Goal: Information Seeking & Learning: Learn about a topic

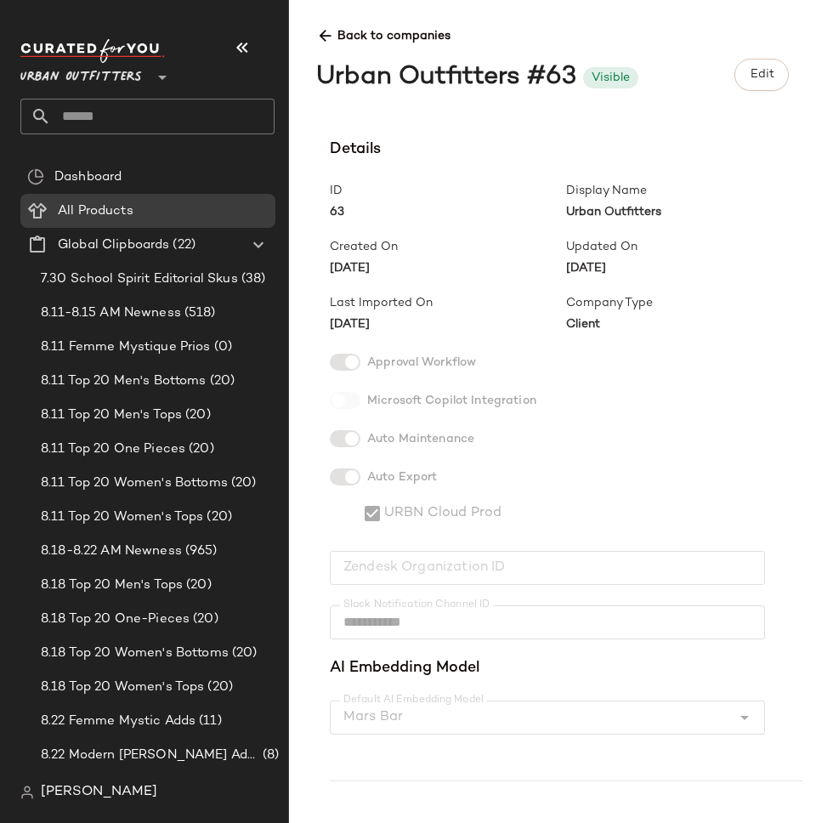
scroll to position [3471, 0]
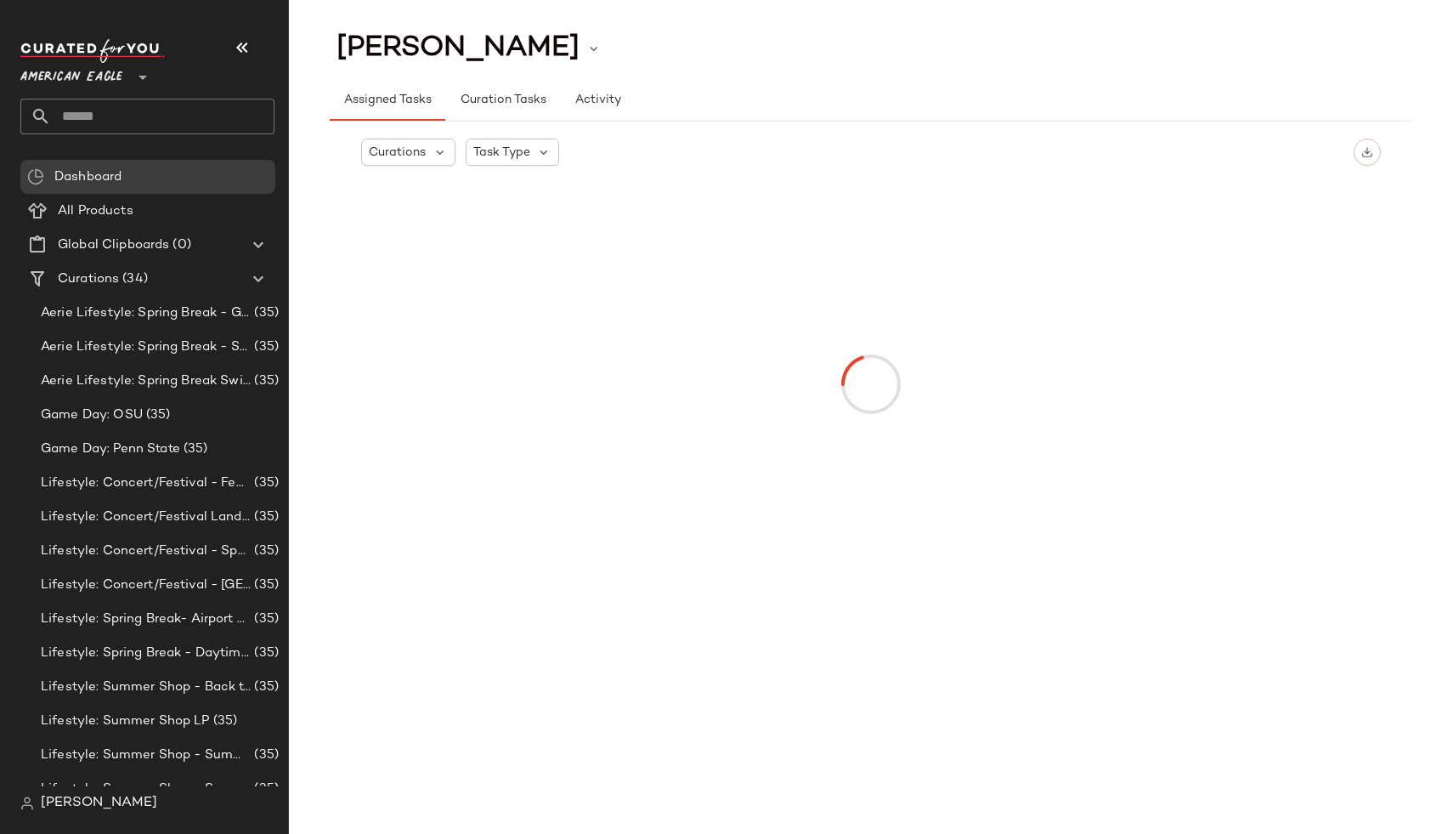
click at [76, 80] on span "American Eagle" at bounding box center [71, 73] width 102 height 31
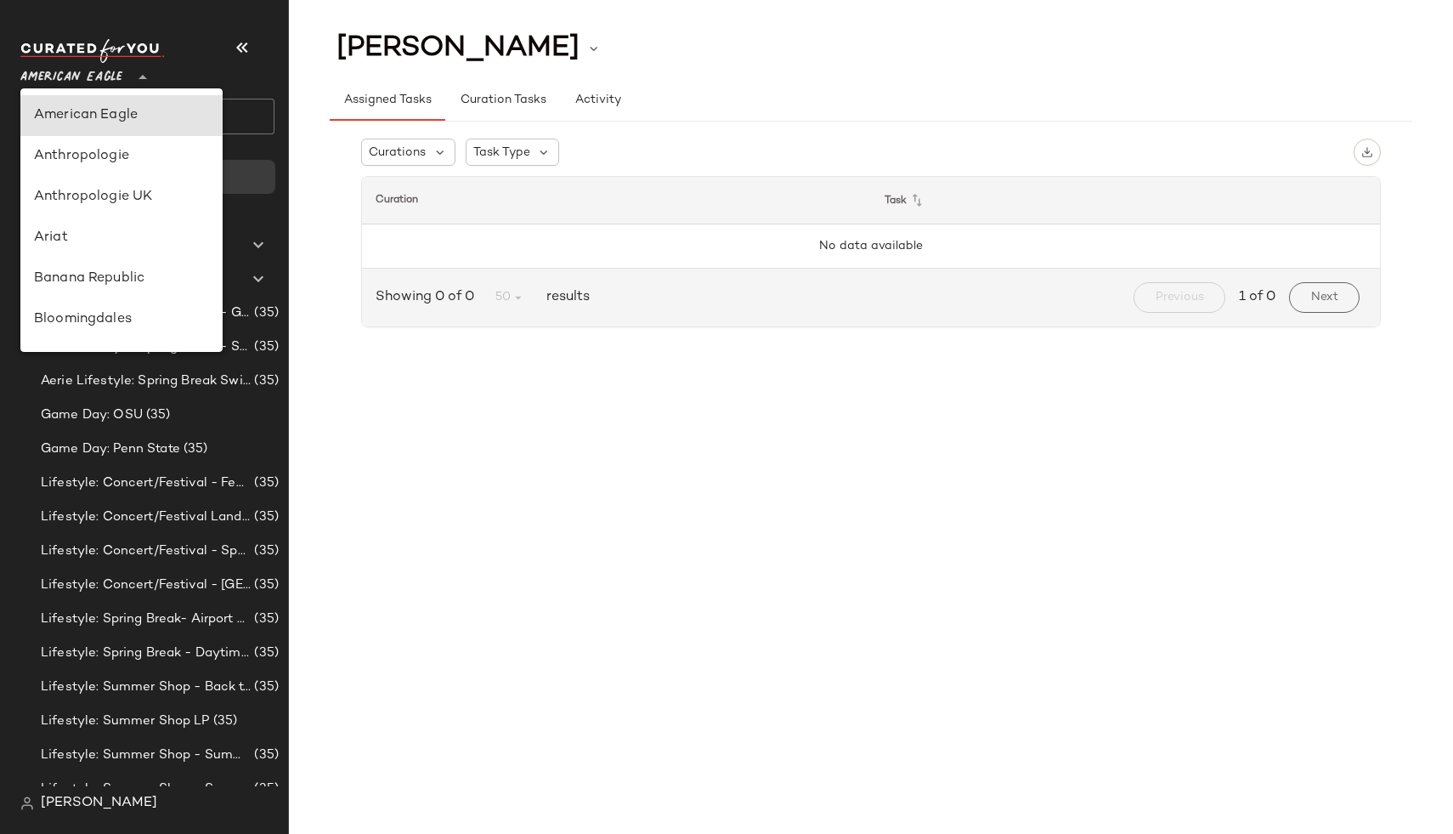
scroll to position [671, 0]
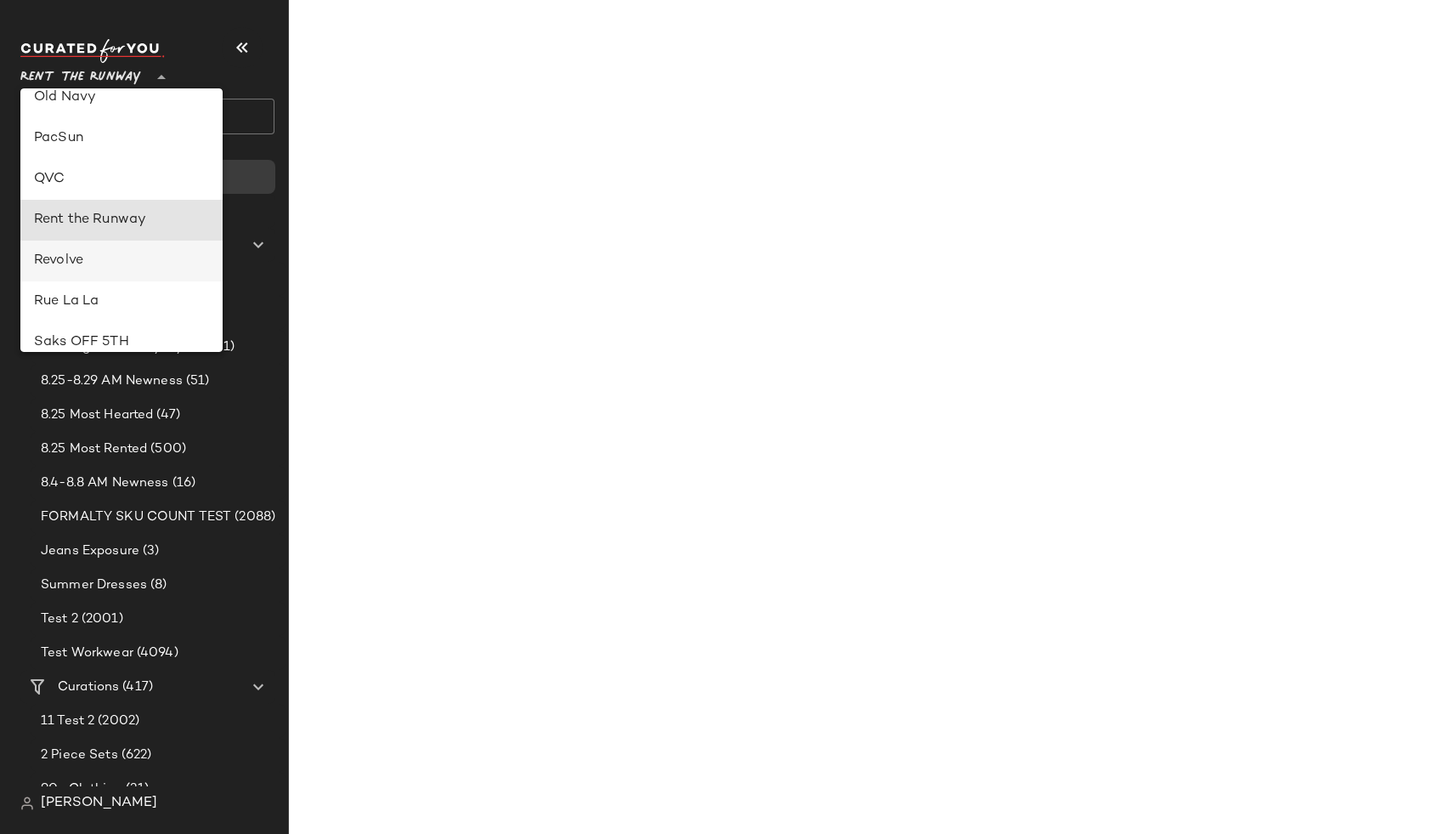
click at [114, 264] on div "Revolve" at bounding box center [121, 261] width 175 height 20
type input "**"
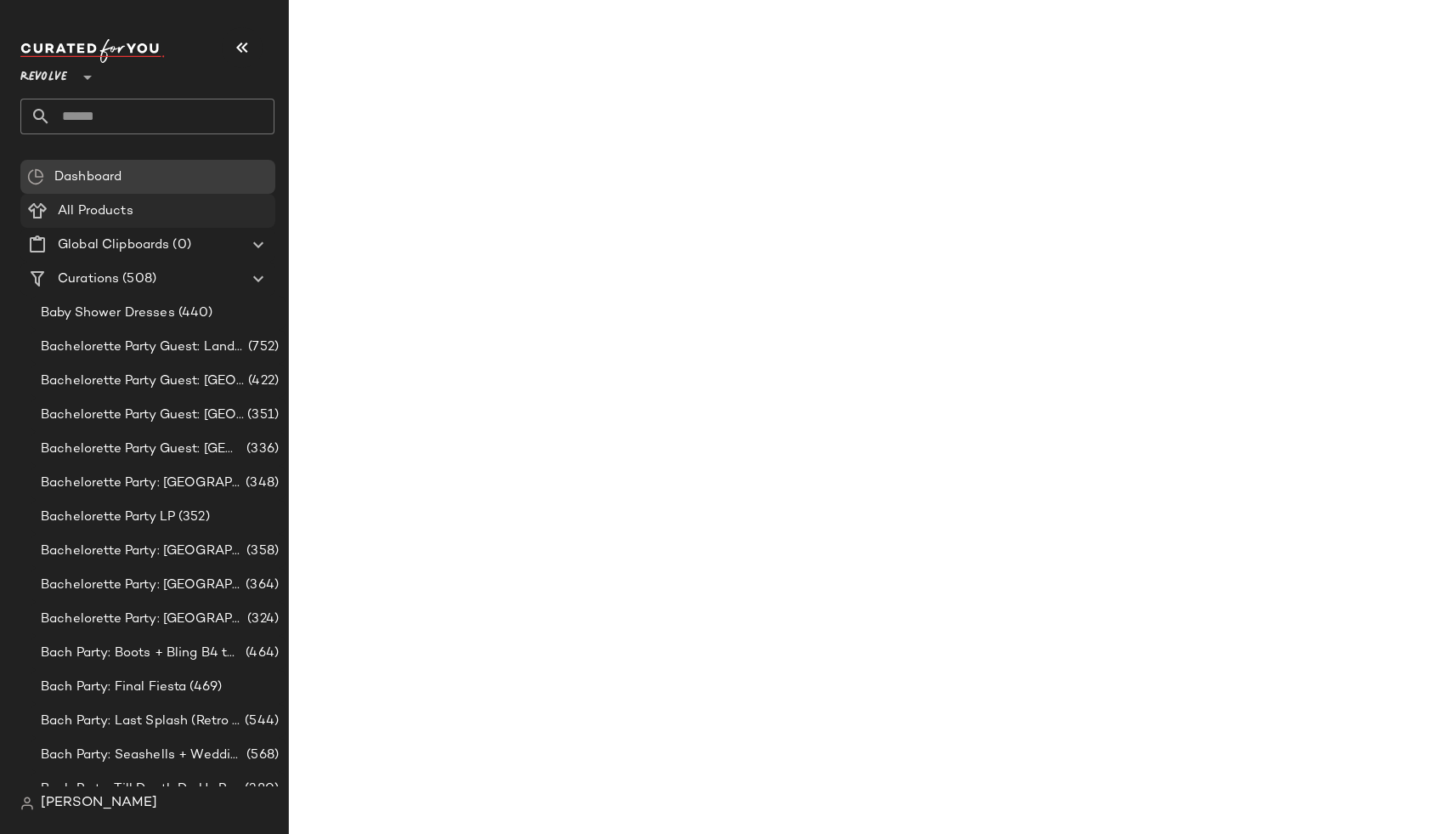
click at [98, 212] on span "All Products" at bounding box center [96, 211] width 76 height 20
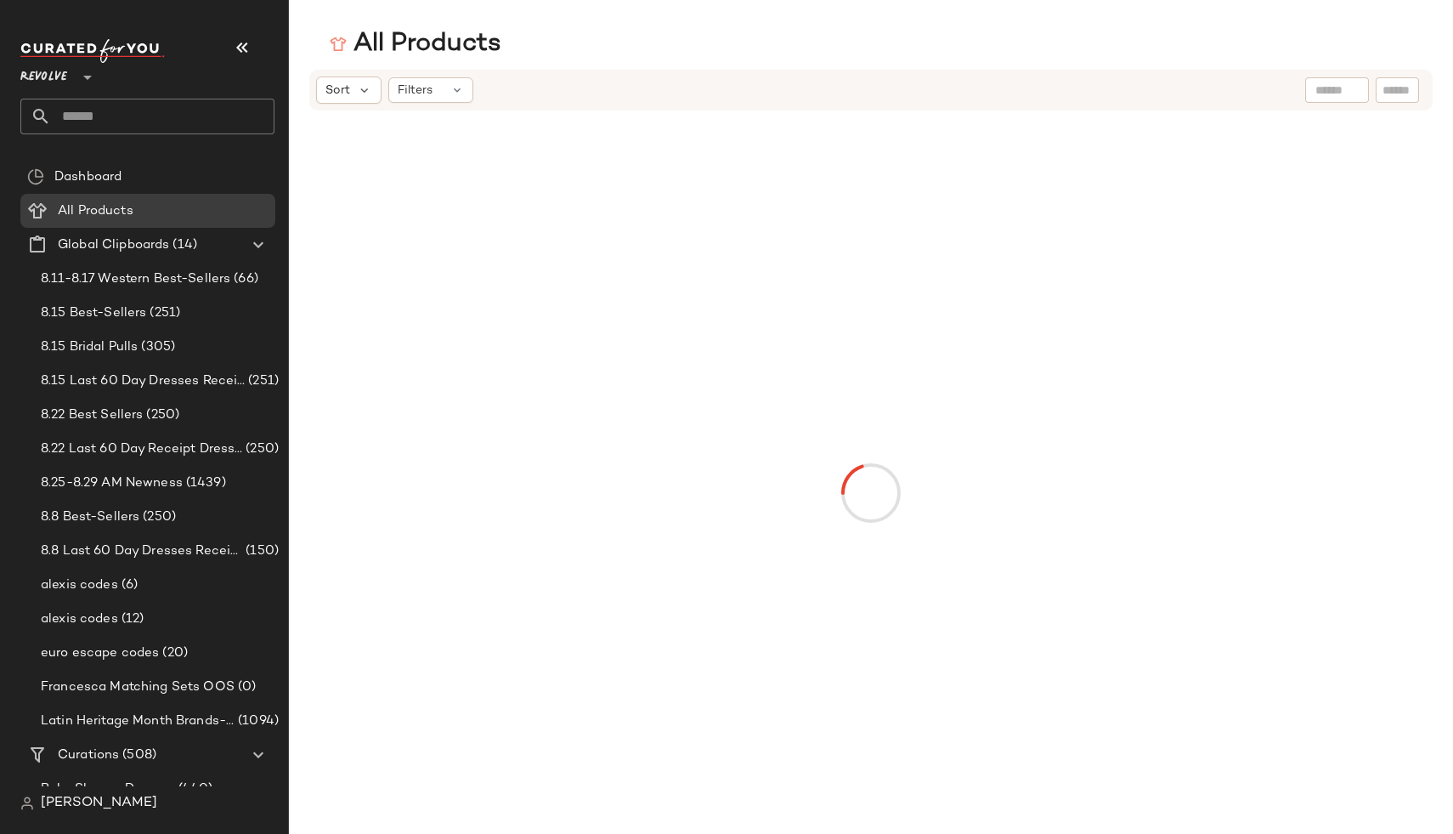
click at [1384, 88] on input "text" at bounding box center [1398, 91] width 30 height 18
paste input "*********"
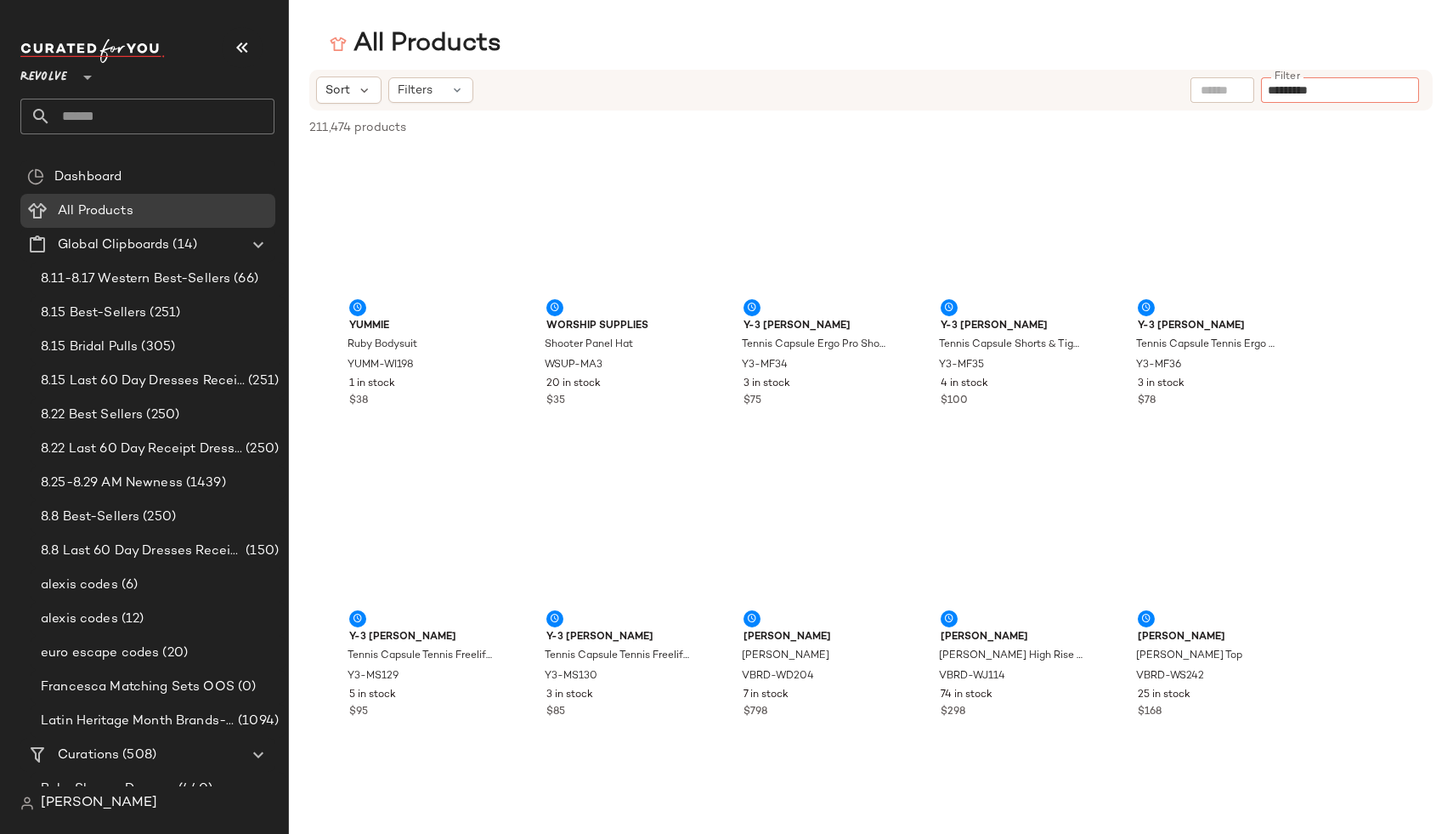
type input "*********"
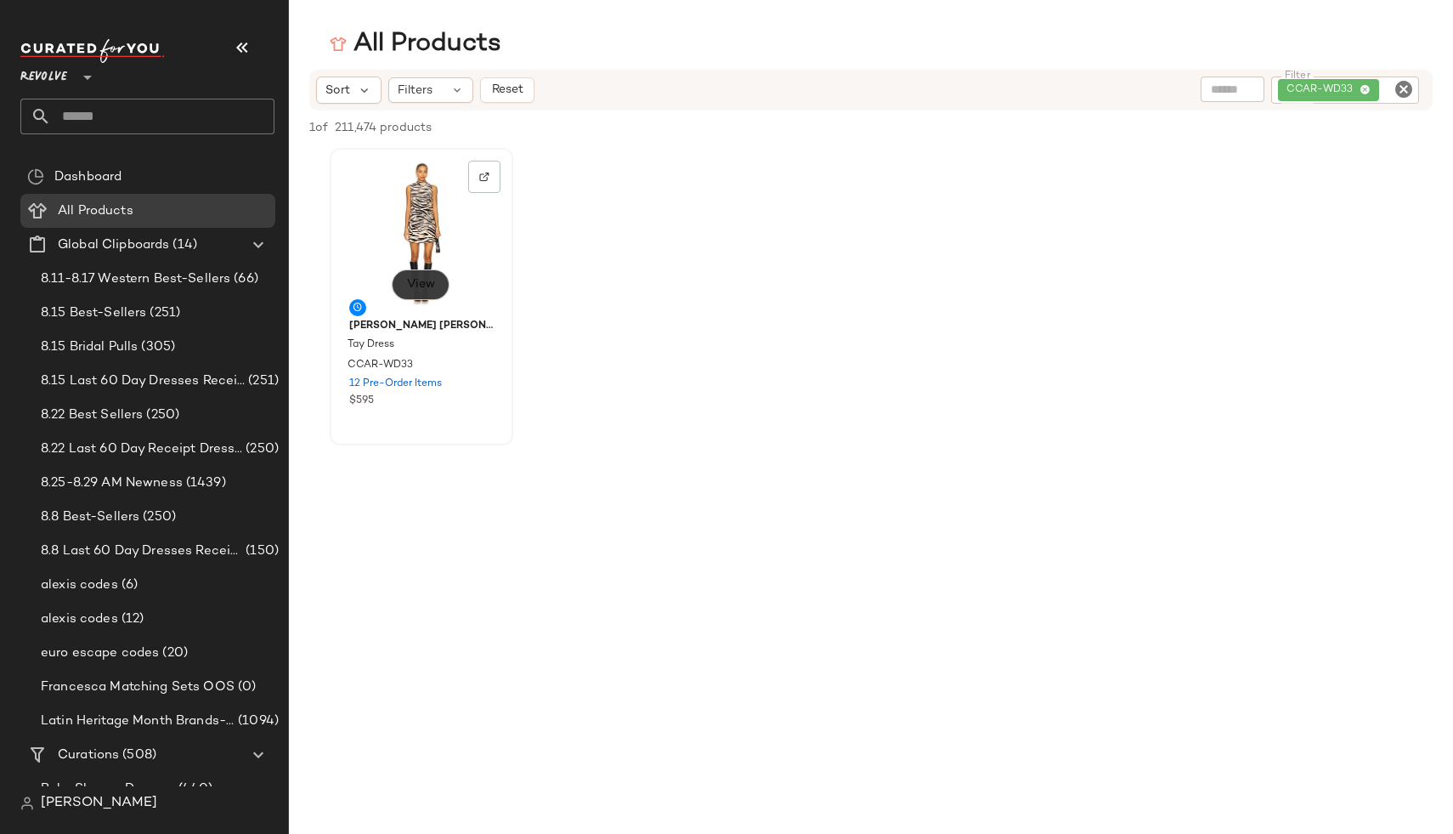
click at [414, 280] on span "View" at bounding box center [420, 285] width 29 height 14
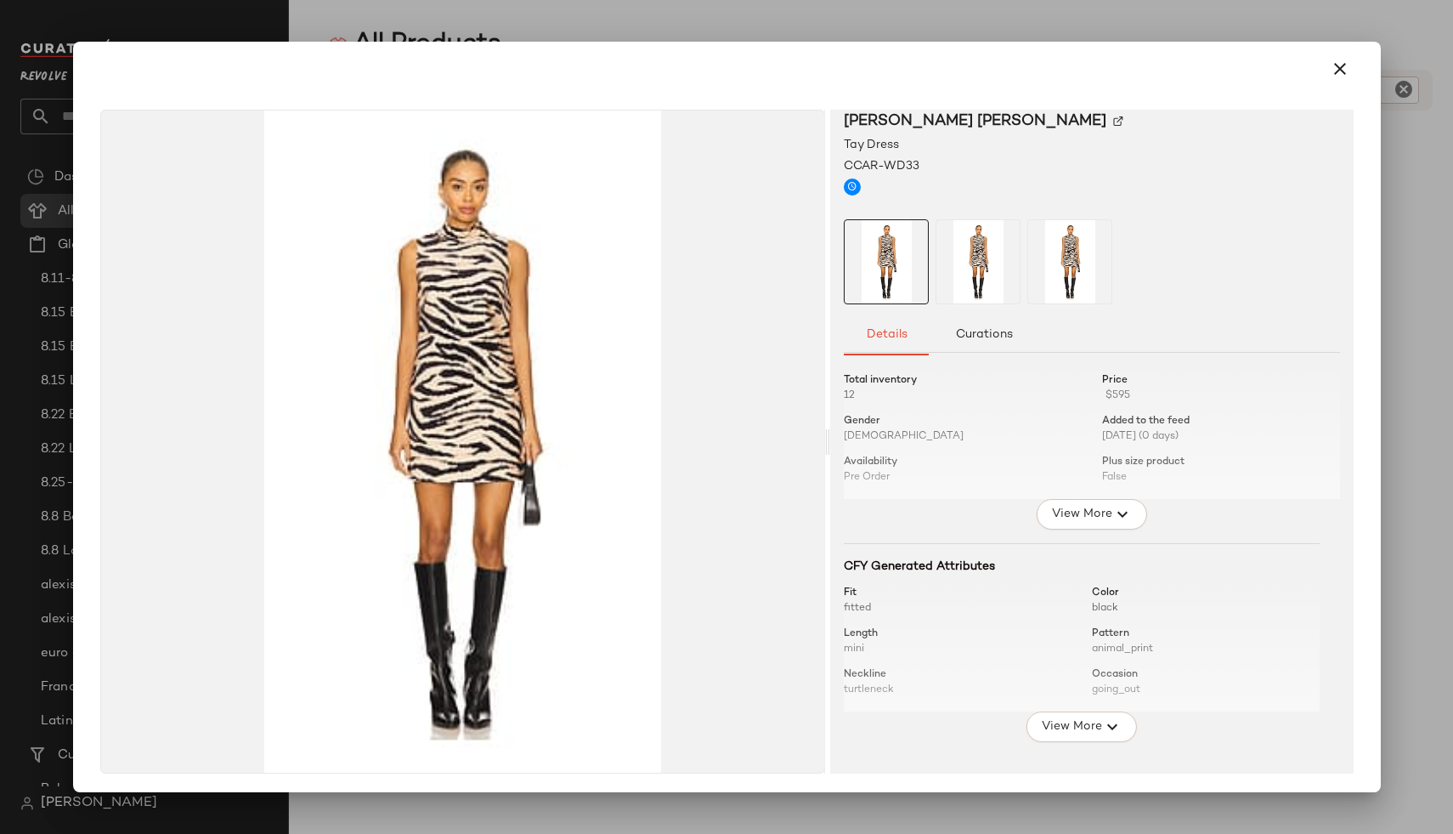
scroll to position [15, 0]
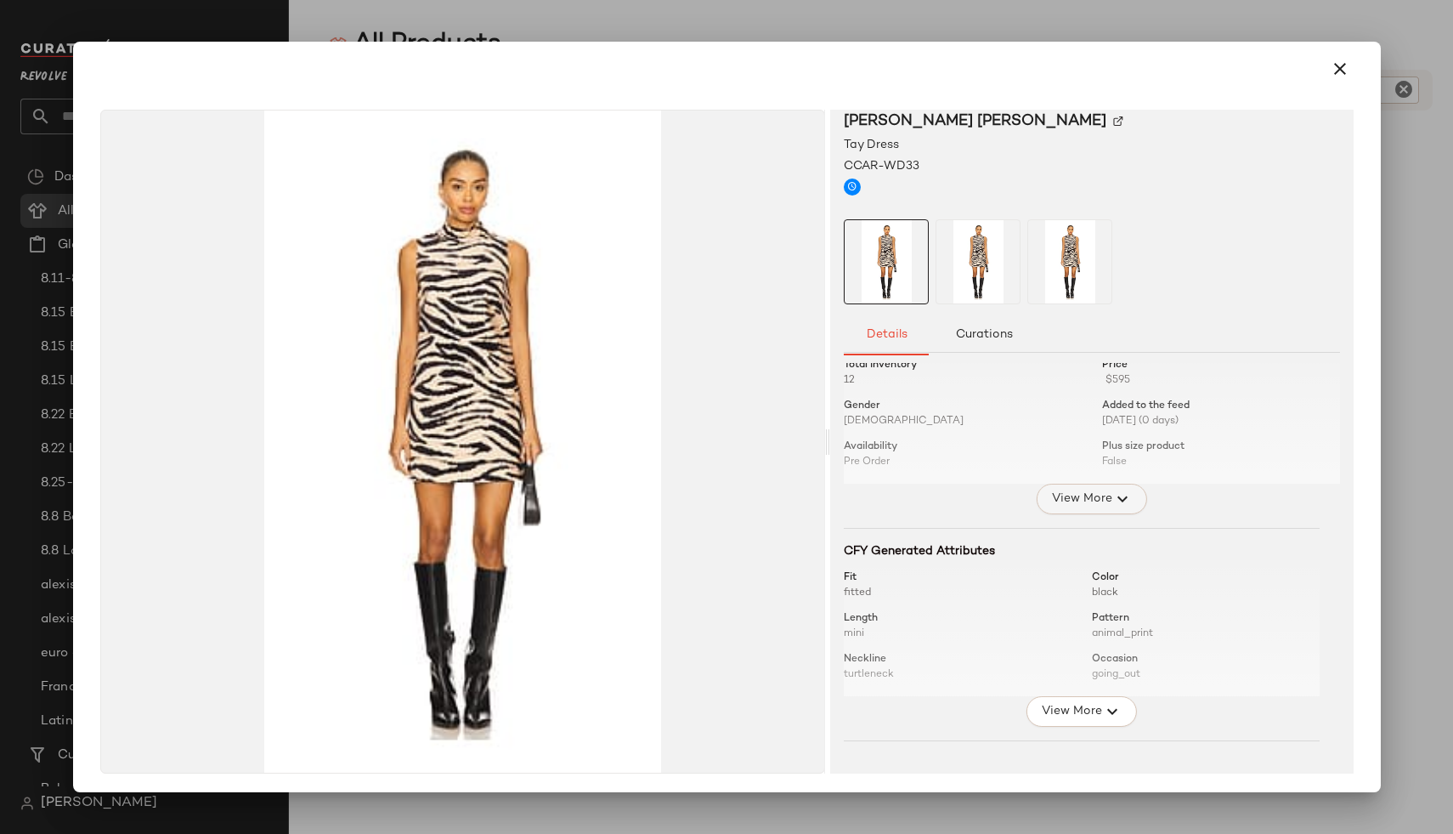
click at [1112, 497] on icon "button" at bounding box center [1122, 499] width 20 height 20
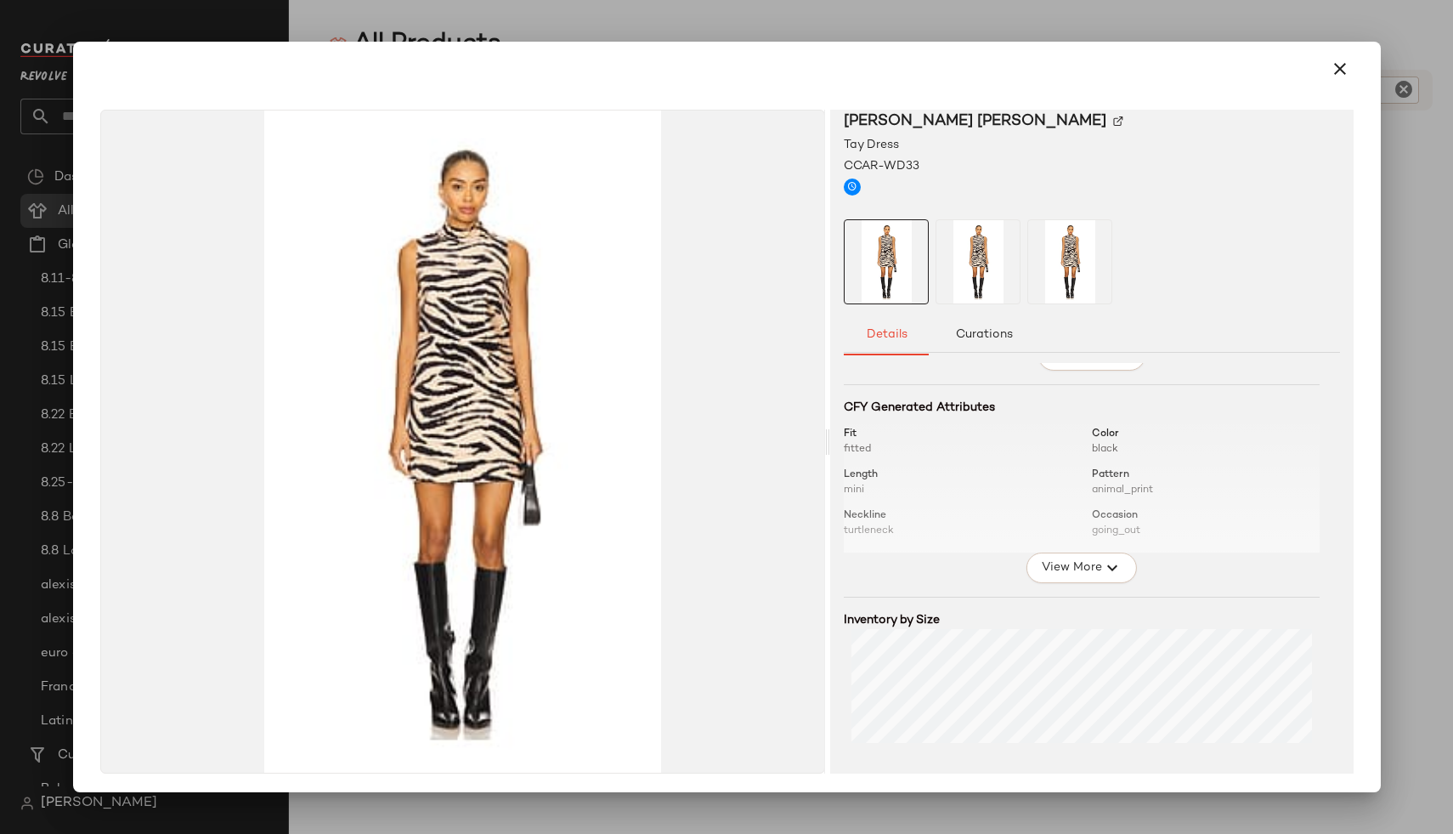
scroll to position [767, 0]
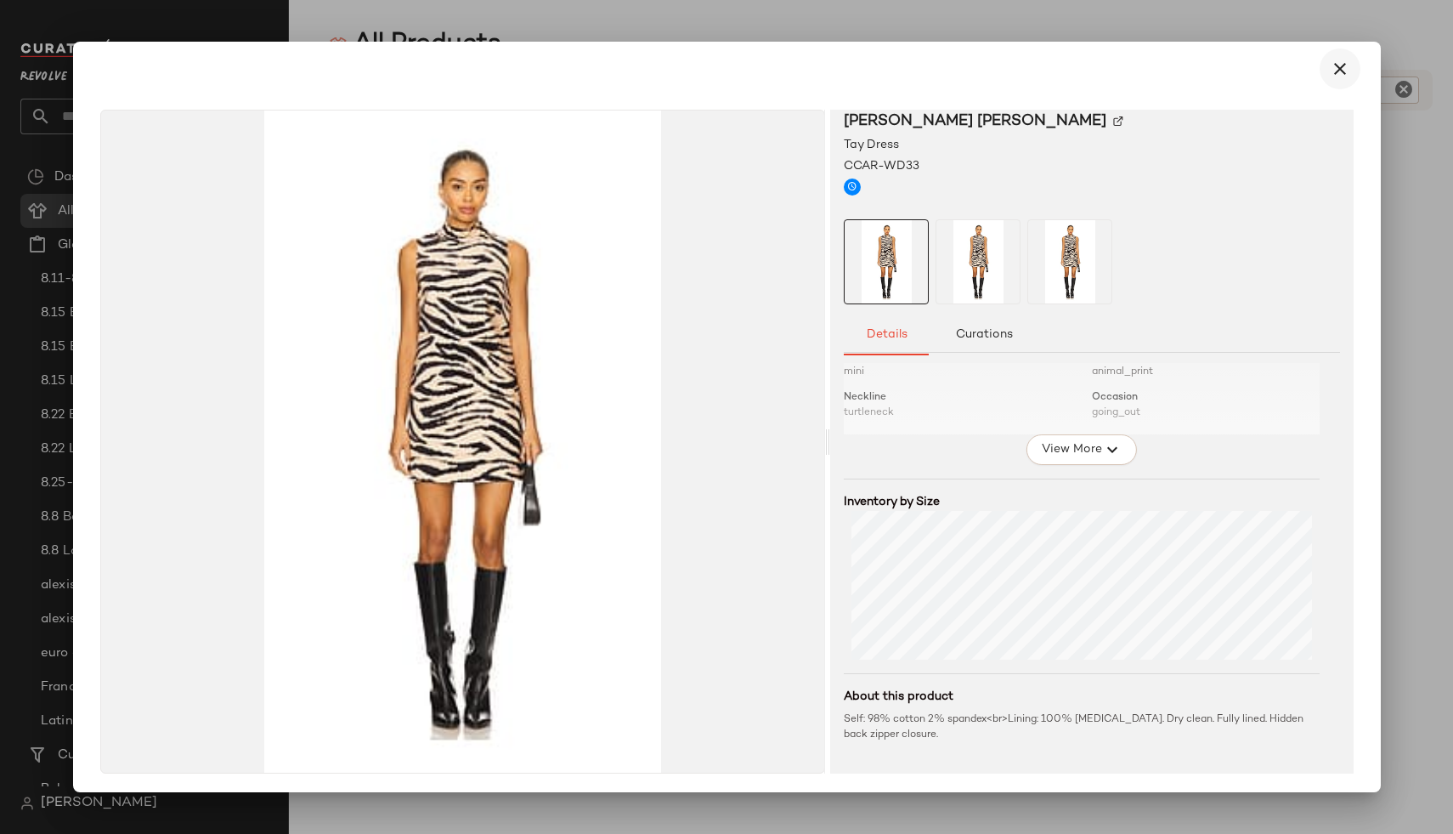
click at [1334, 63] on icon "button" at bounding box center [1340, 69] width 20 height 20
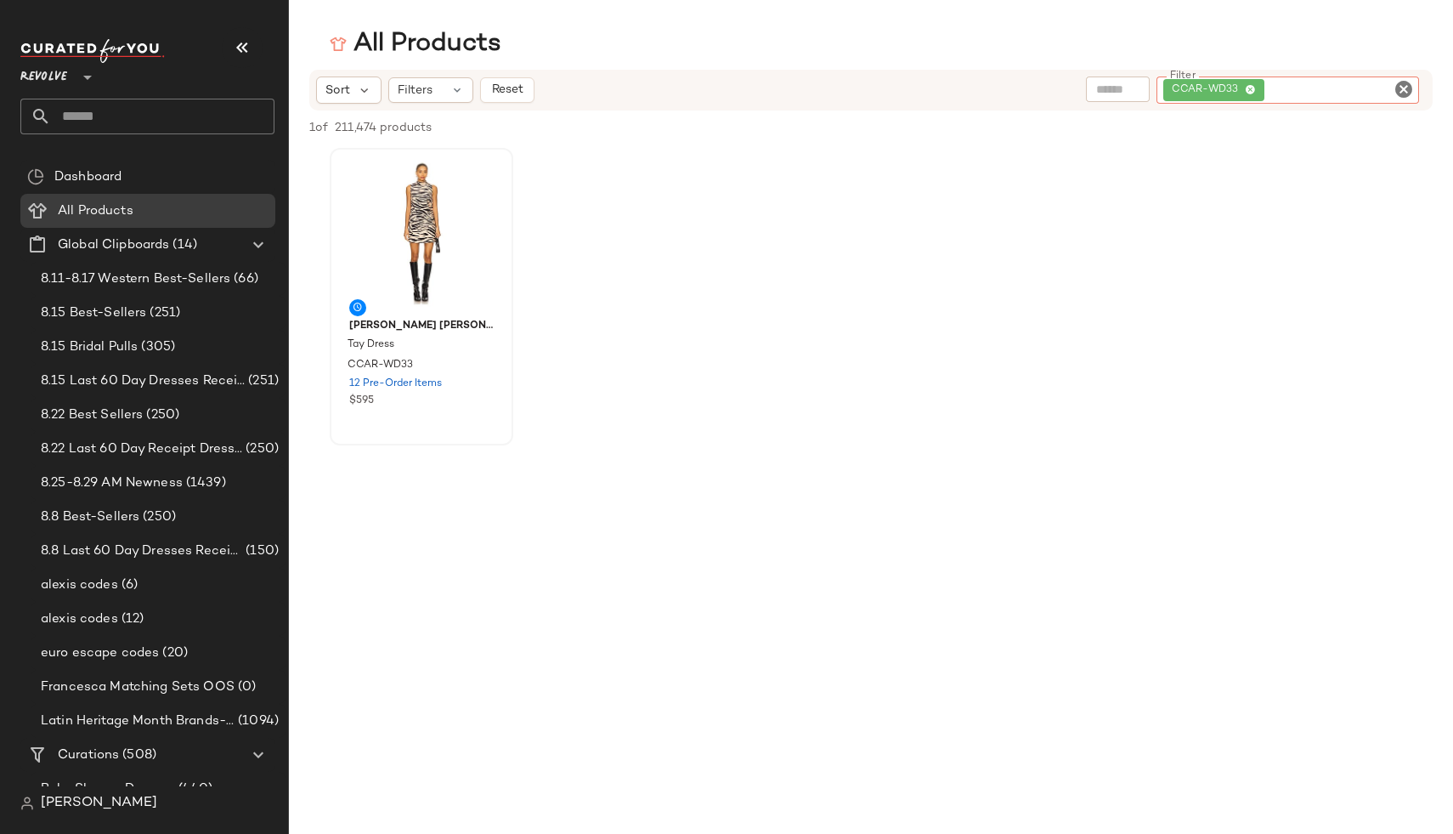
click at [1364, 97] on div "CCAR-WD33" at bounding box center [1288, 89] width 263 height 27
click at [1402, 90] on icon "Clear Filter" at bounding box center [1404, 89] width 20 height 20
drag, startPoint x: 446, startPoint y: 85, endPoint x: 547, endPoint y: 447, distance: 375.9
click at [446, 85] on div "Filters" at bounding box center [430, 89] width 85 height 25
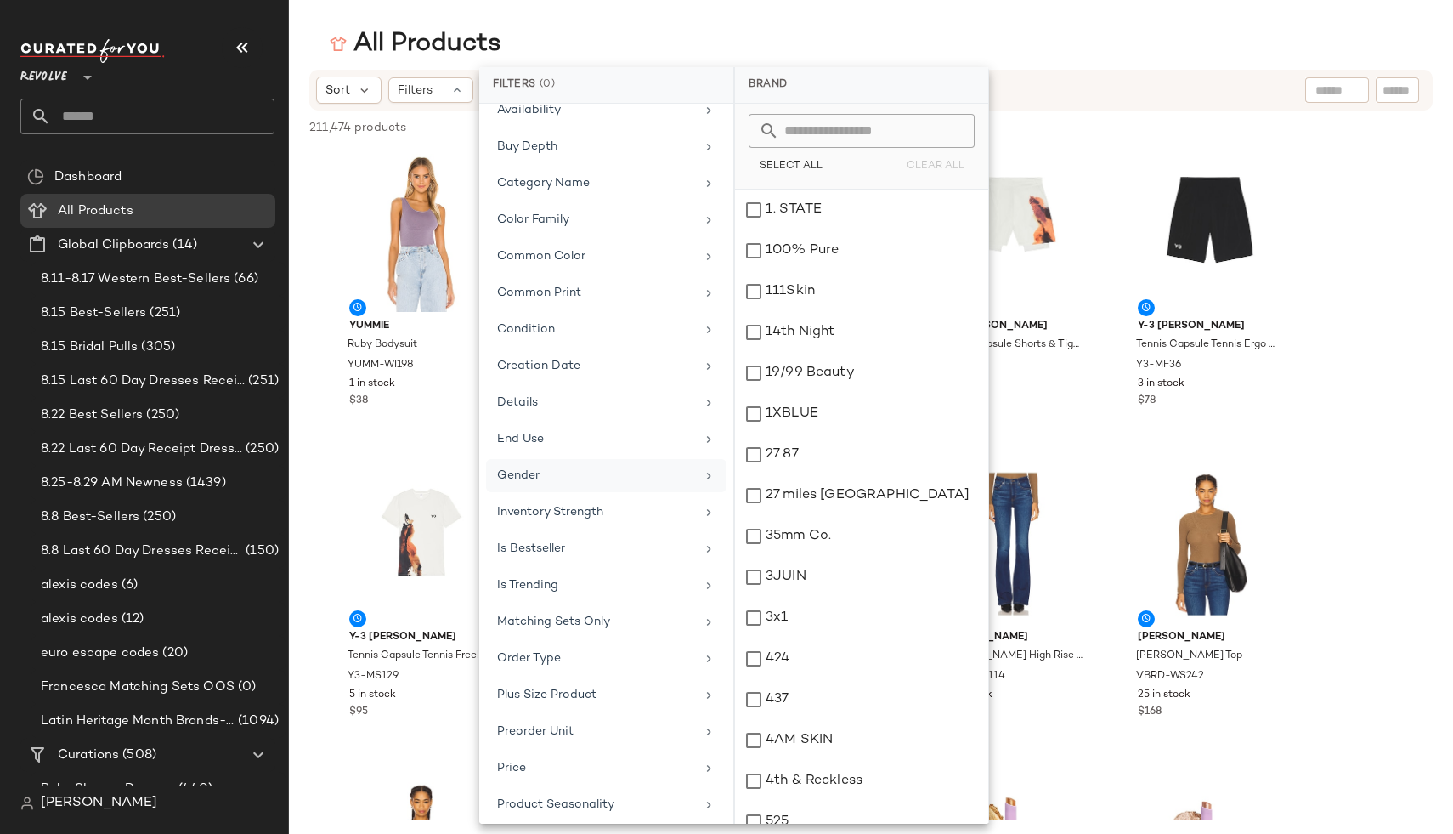
scroll to position [500, 0]
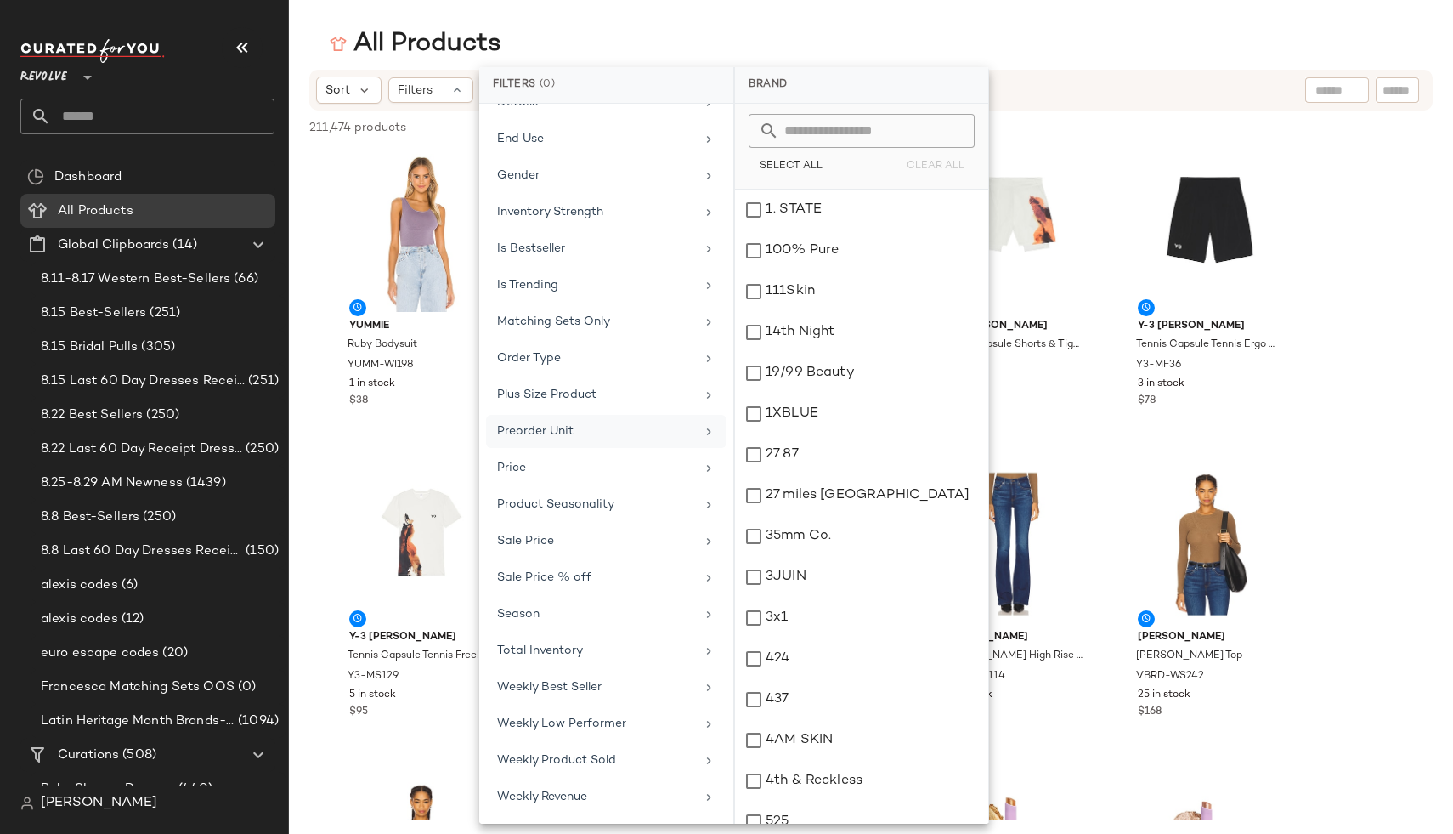
click at [540, 427] on div "Preorder Unit" at bounding box center [596, 431] width 198 height 18
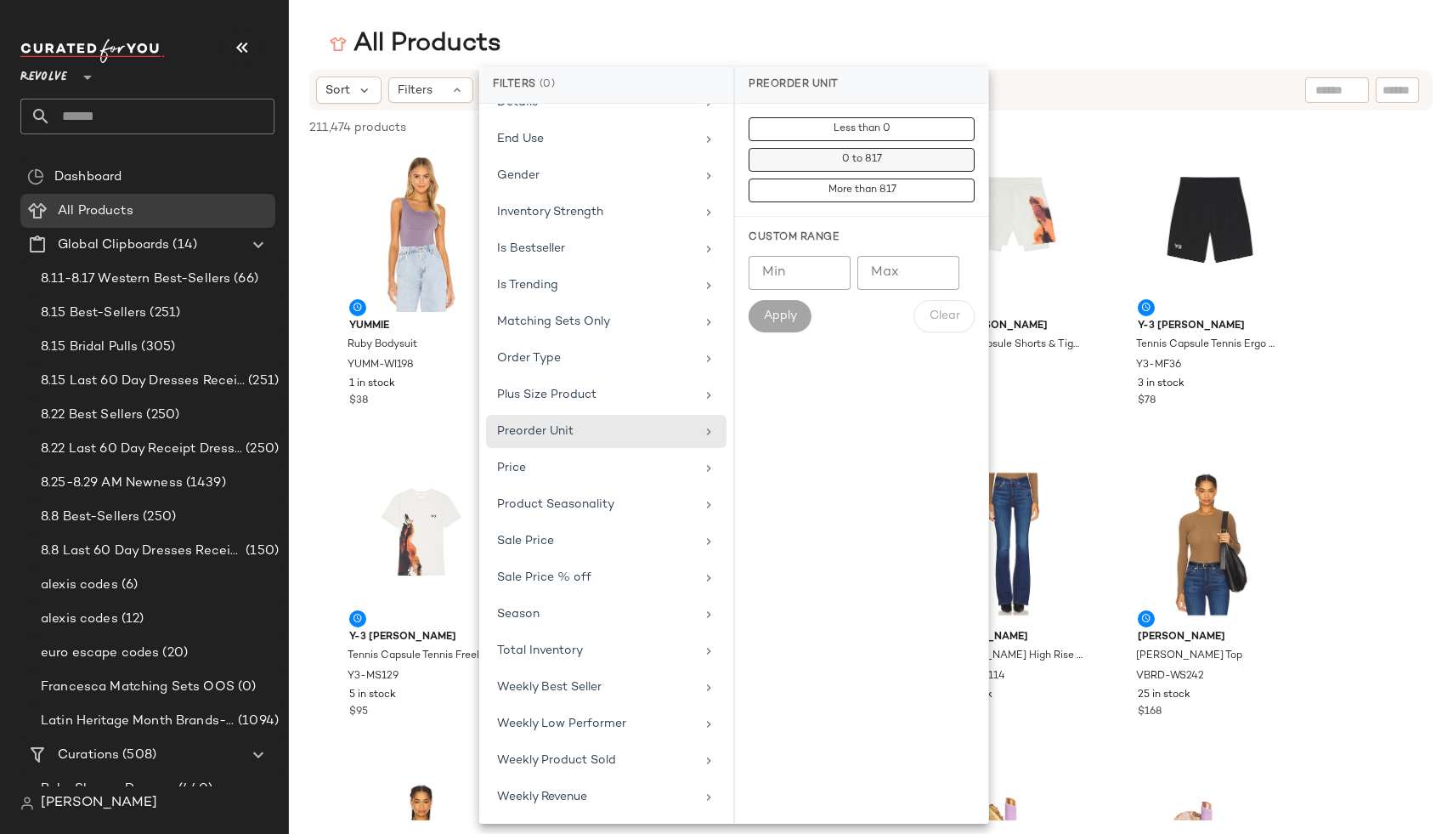
click at [903, 152] on button "0 to 817" at bounding box center [862, 160] width 226 height 24
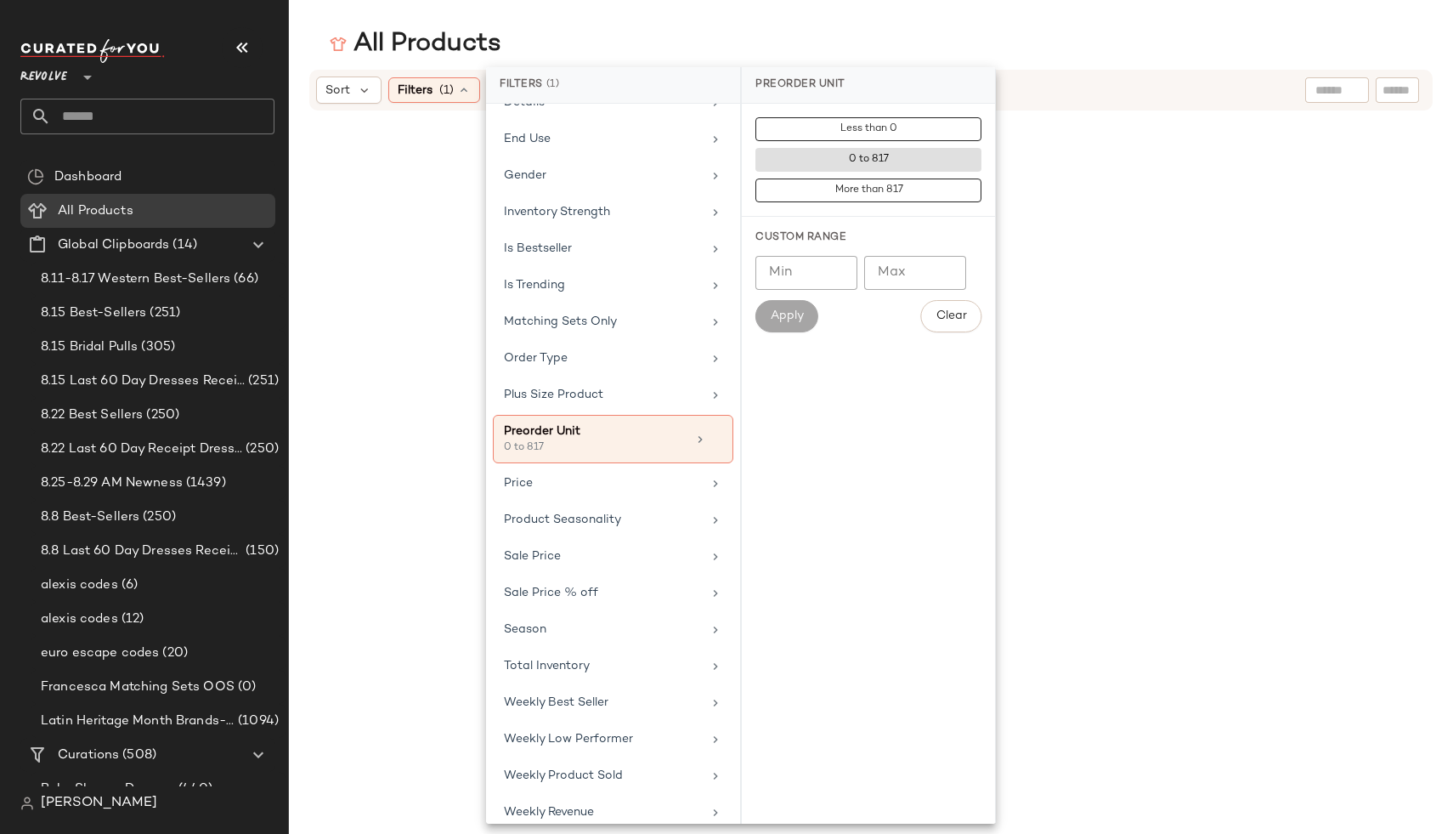
click at [818, 266] on input "Min" at bounding box center [807, 273] width 102 height 34
click at [869, 167] on button "0 to 817" at bounding box center [869, 160] width 226 height 24
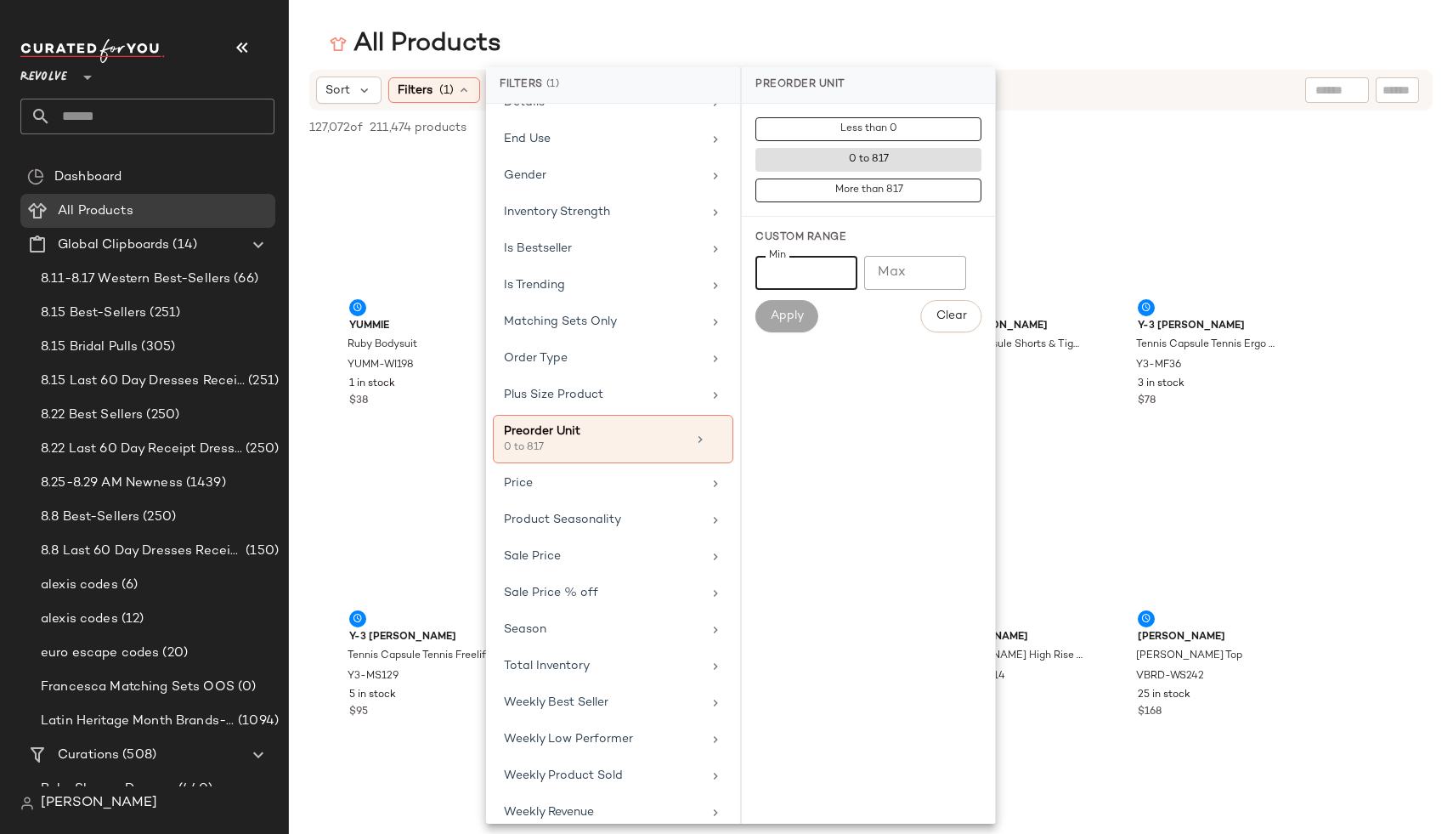
click at [828, 265] on input "Min" at bounding box center [807, 273] width 102 height 34
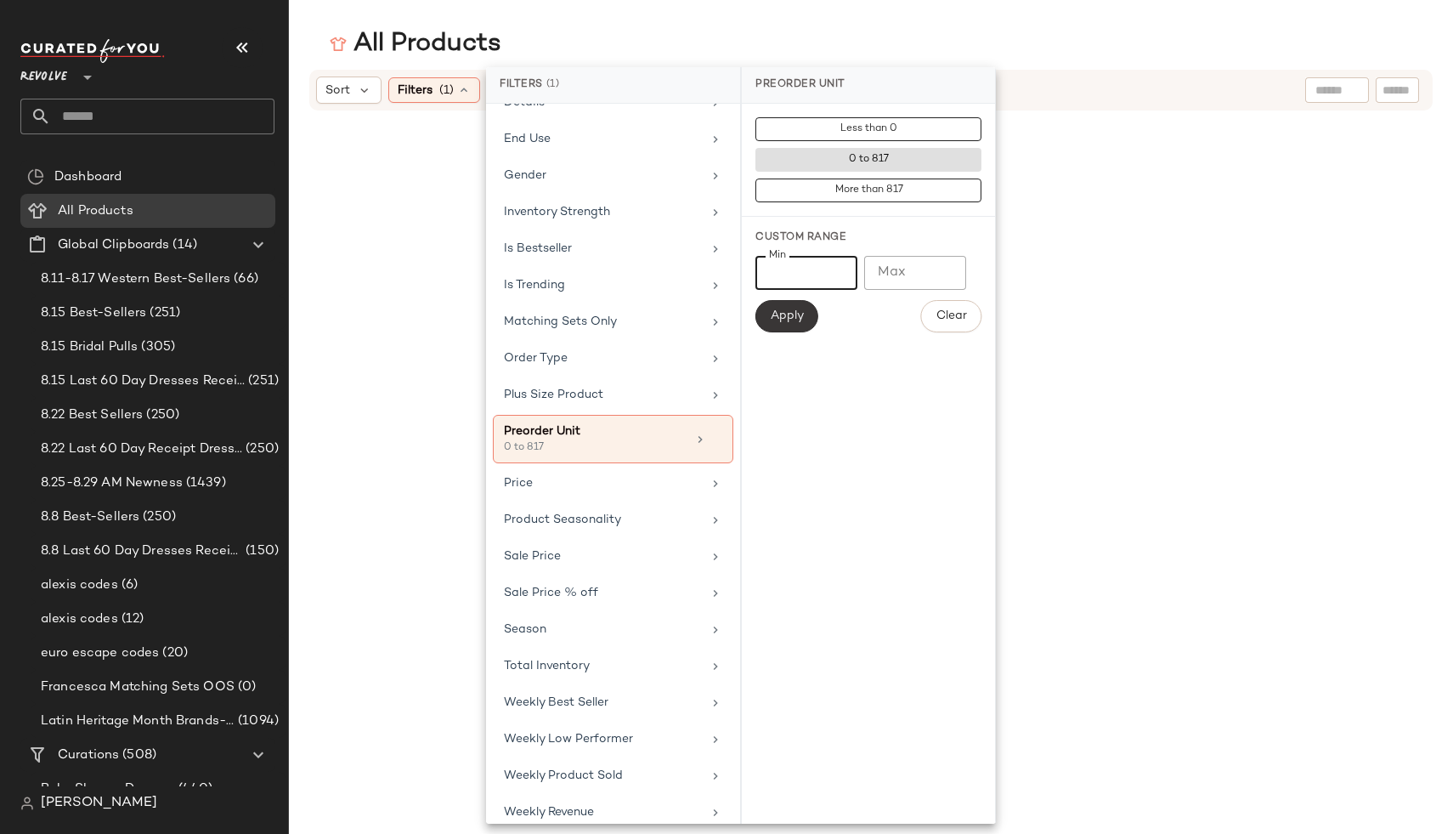
type input "*"
click at [801, 326] on button "Apply" at bounding box center [787, 316] width 63 height 32
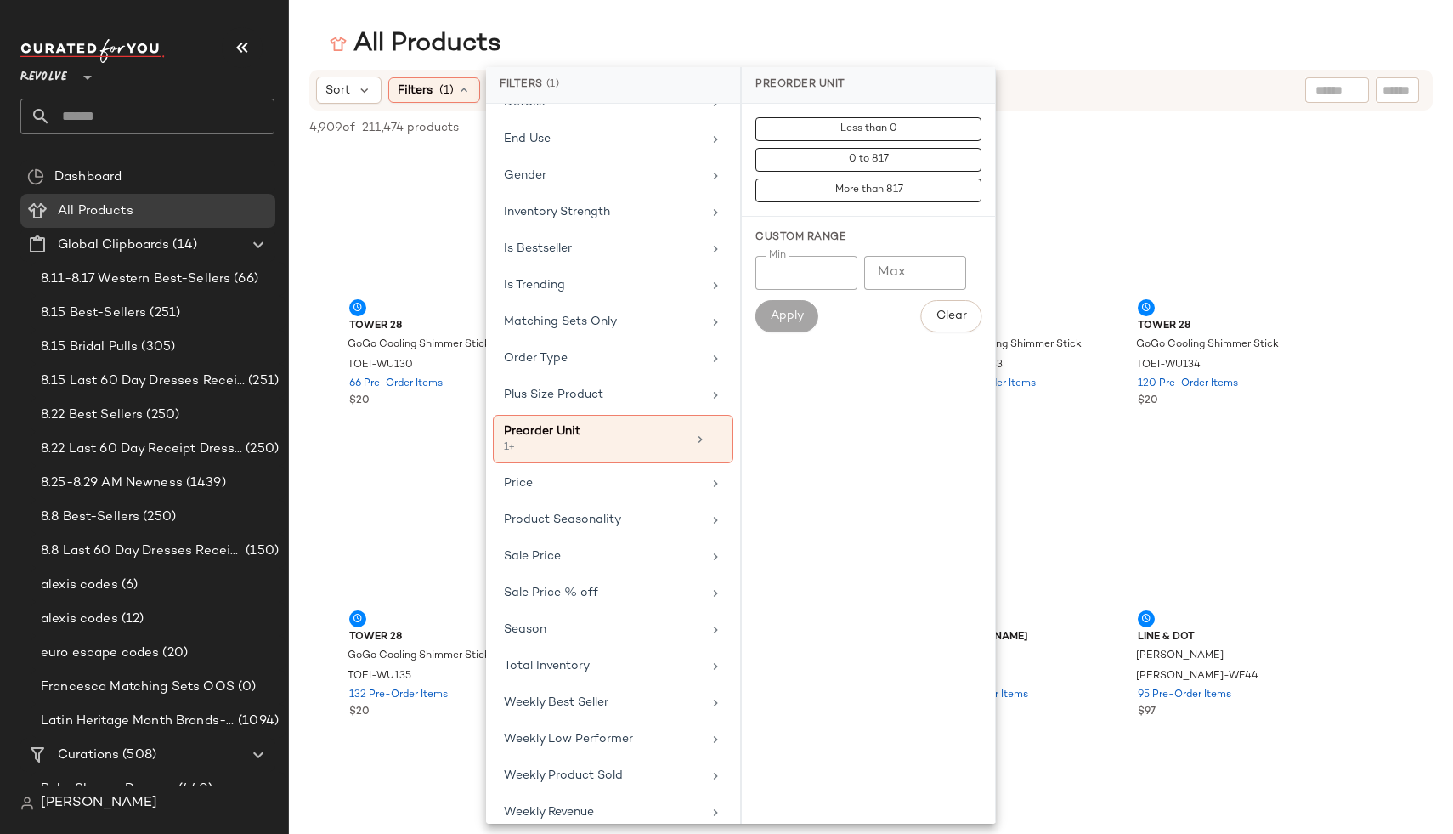
click at [452, 139] on div "4,909 of 211,474 products • 0 selected Deselect All" at bounding box center [871, 128] width 1164 height 37
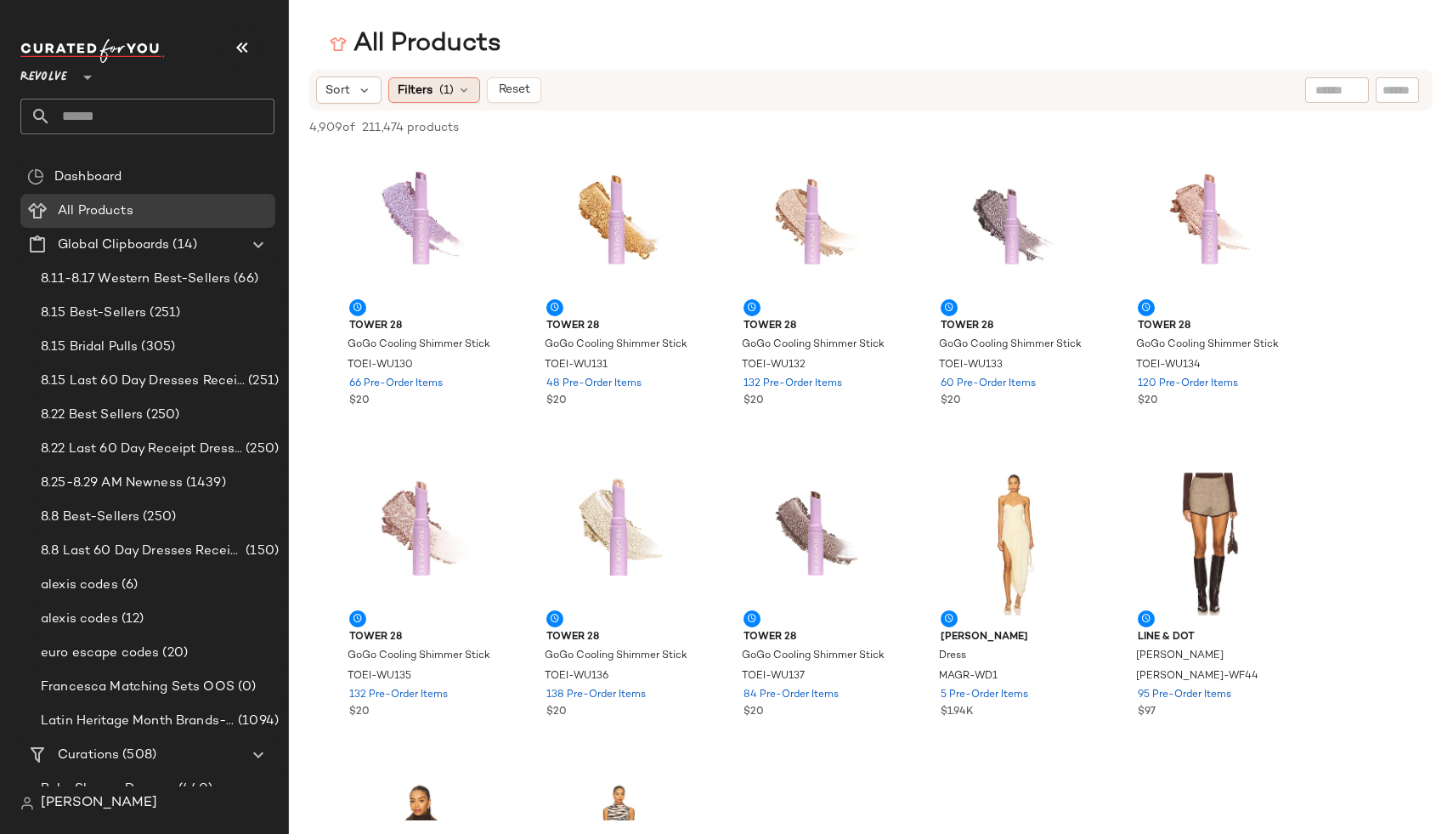
click at [460, 88] on icon at bounding box center [464, 90] width 14 height 14
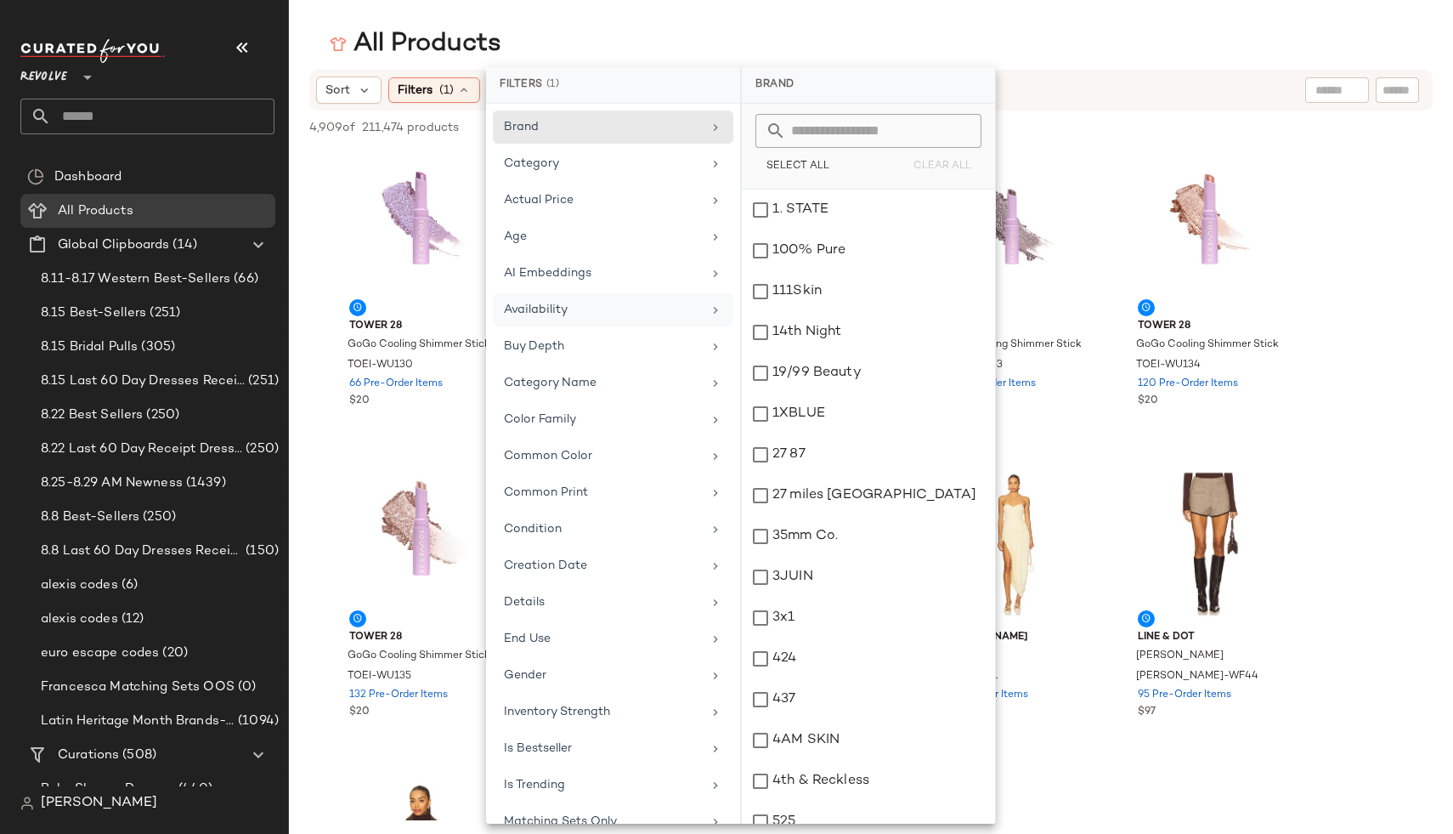
click at [578, 315] on div "Availability" at bounding box center [603, 310] width 198 height 18
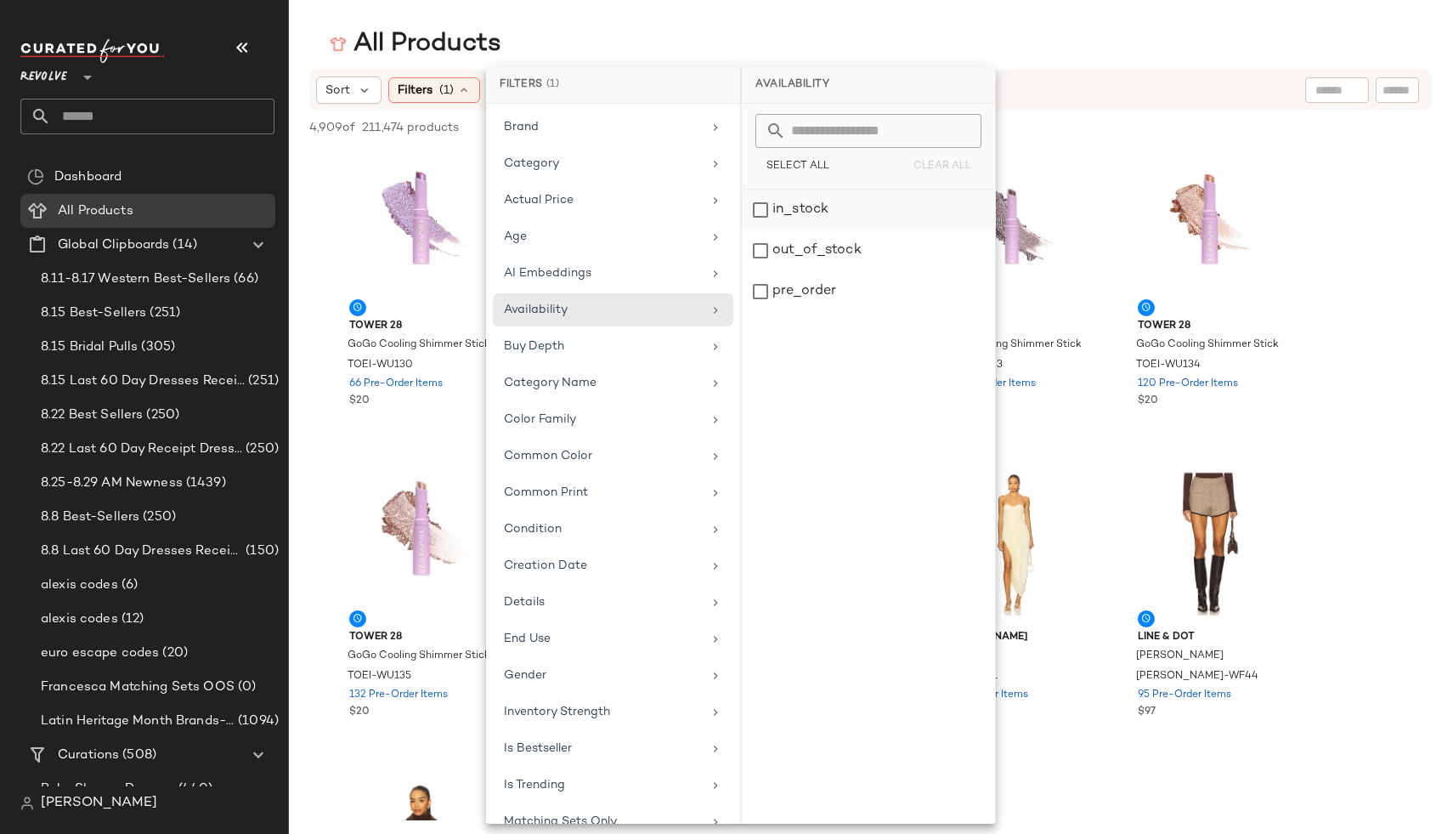
click at [828, 211] on div "in_stock" at bounding box center [868, 210] width 253 height 41
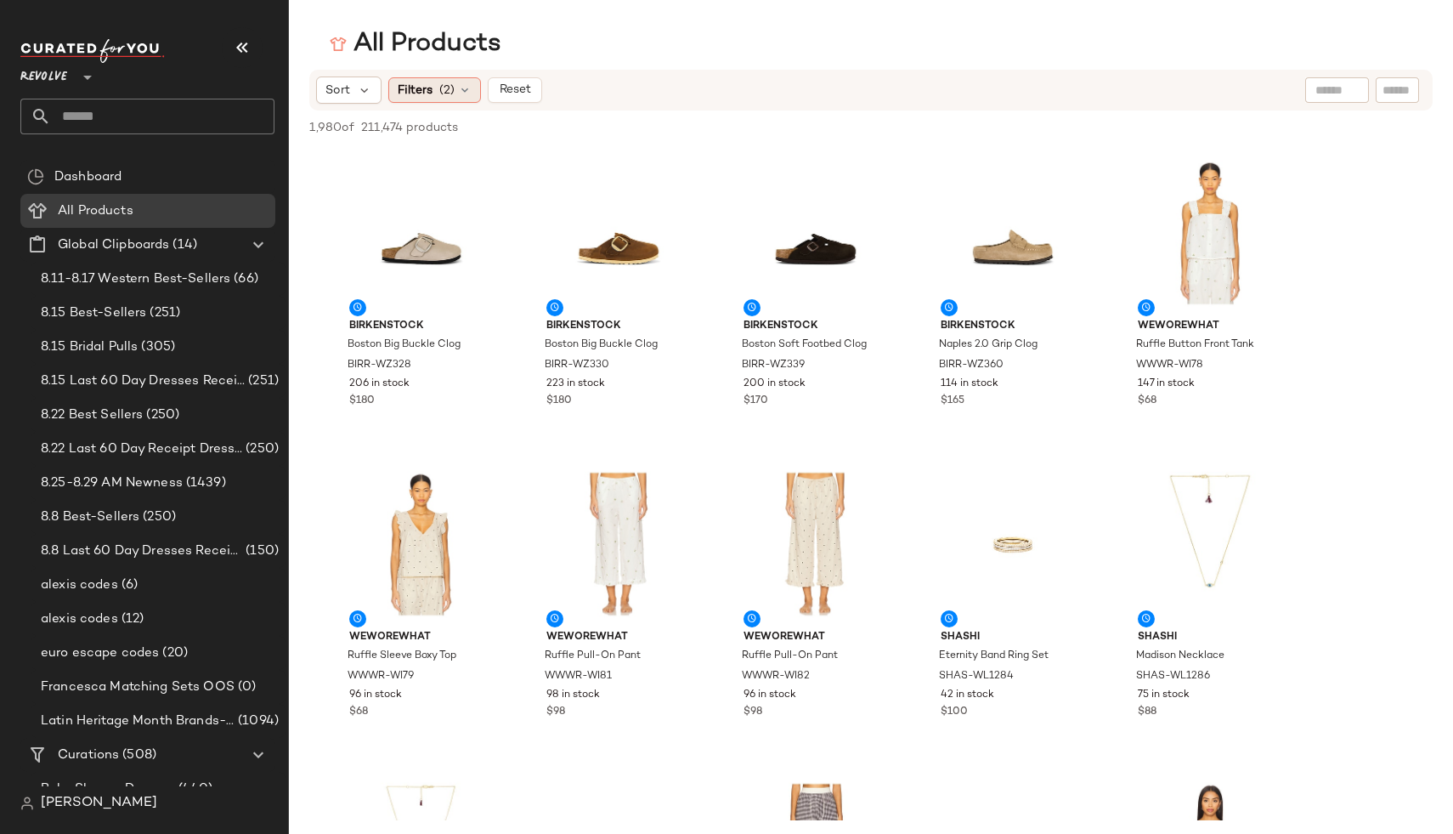
click at [464, 90] on icon at bounding box center [465, 90] width 14 height 14
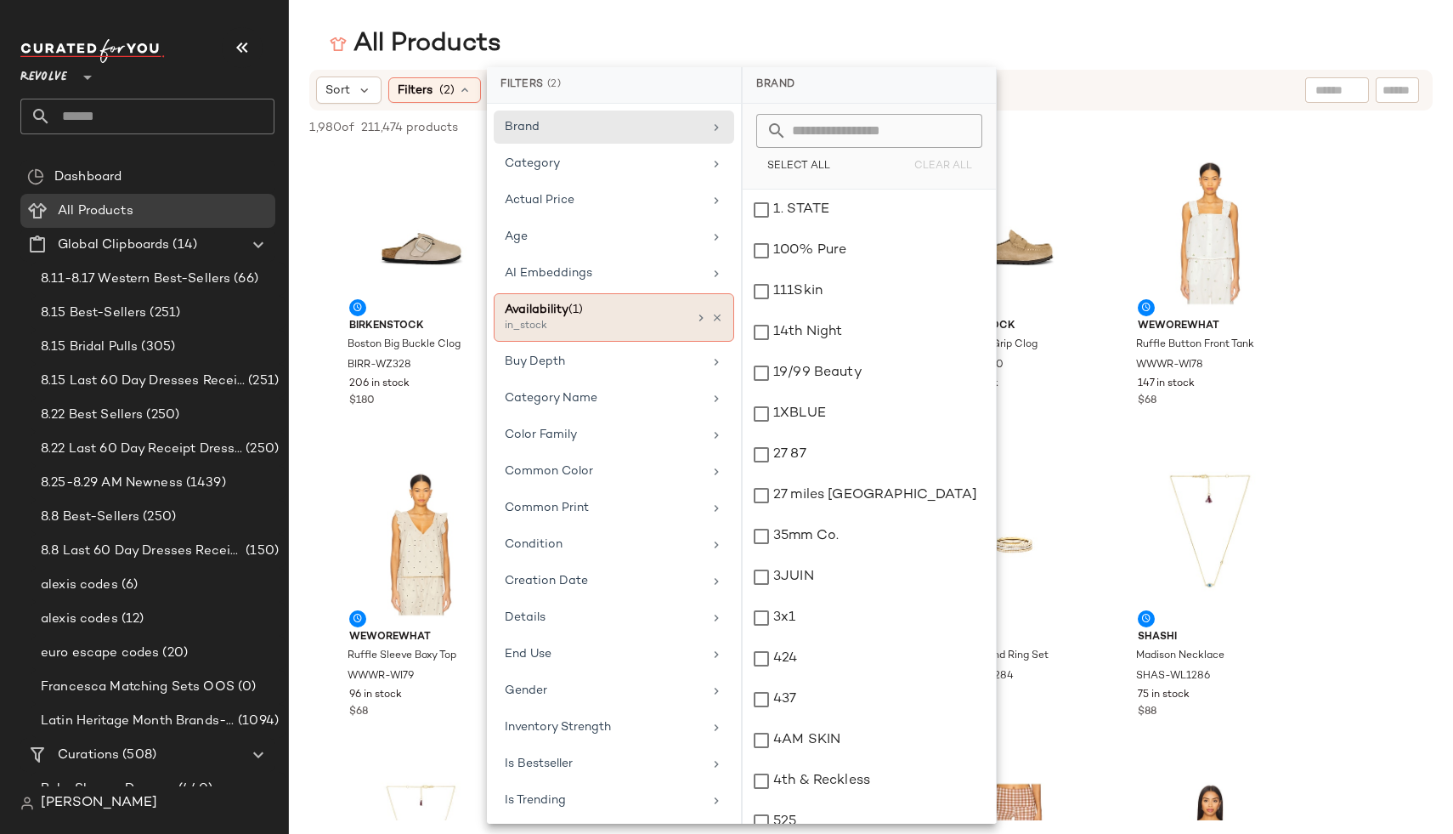
click at [575, 306] on span "(1)" at bounding box center [576, 309] width 14 height 13
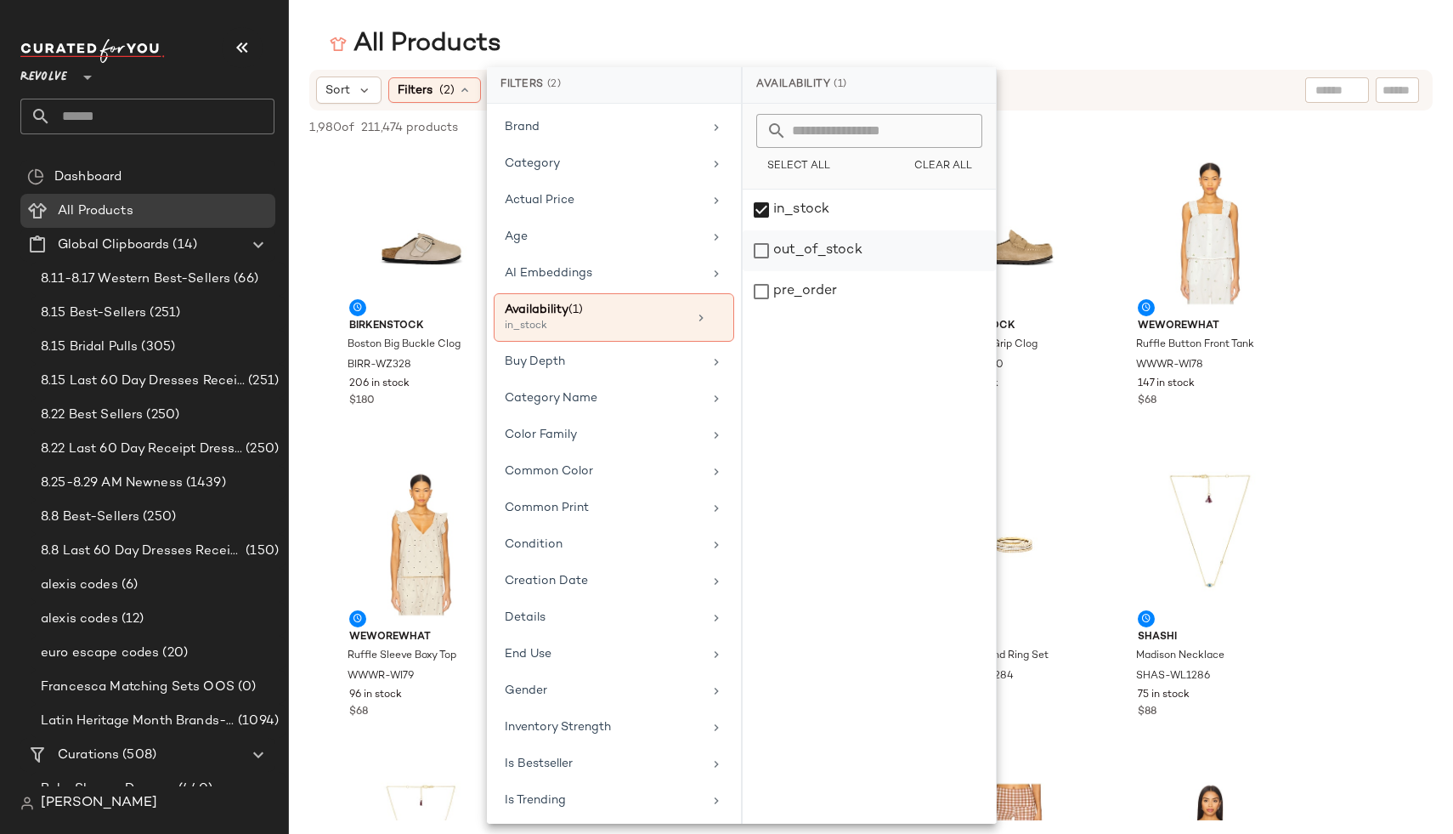
click at [758, 247] on div "out_of_stock" at bounding box center [869, 250] width 253 height 41
click at [761, 197] on div "in_stock" at bounding box center [869, 210] width 253 height 41
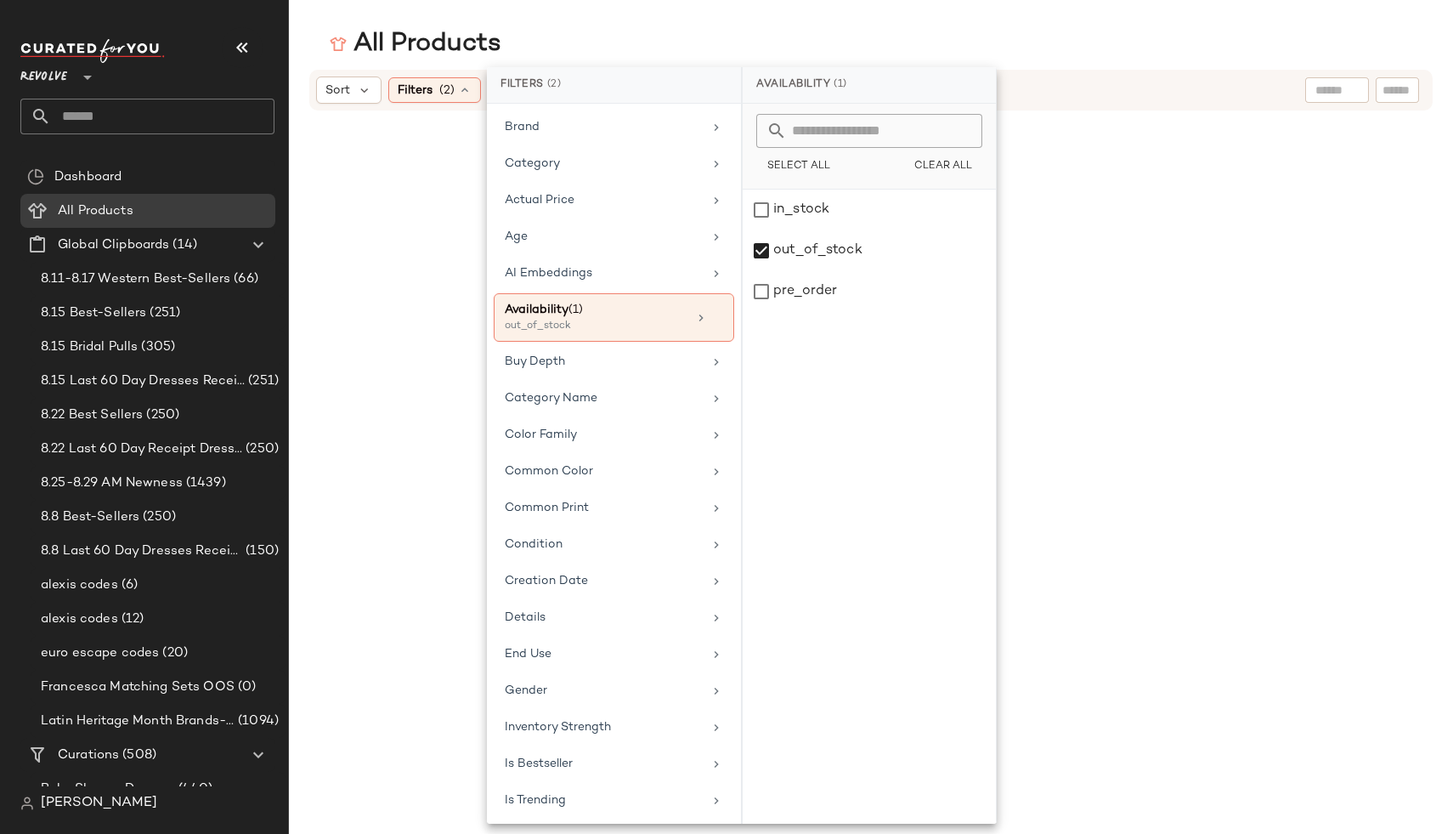
click at [1152, 93] on div "Sort Filters (2) Reset" at bounding box center [760, 89] width 889 height 27
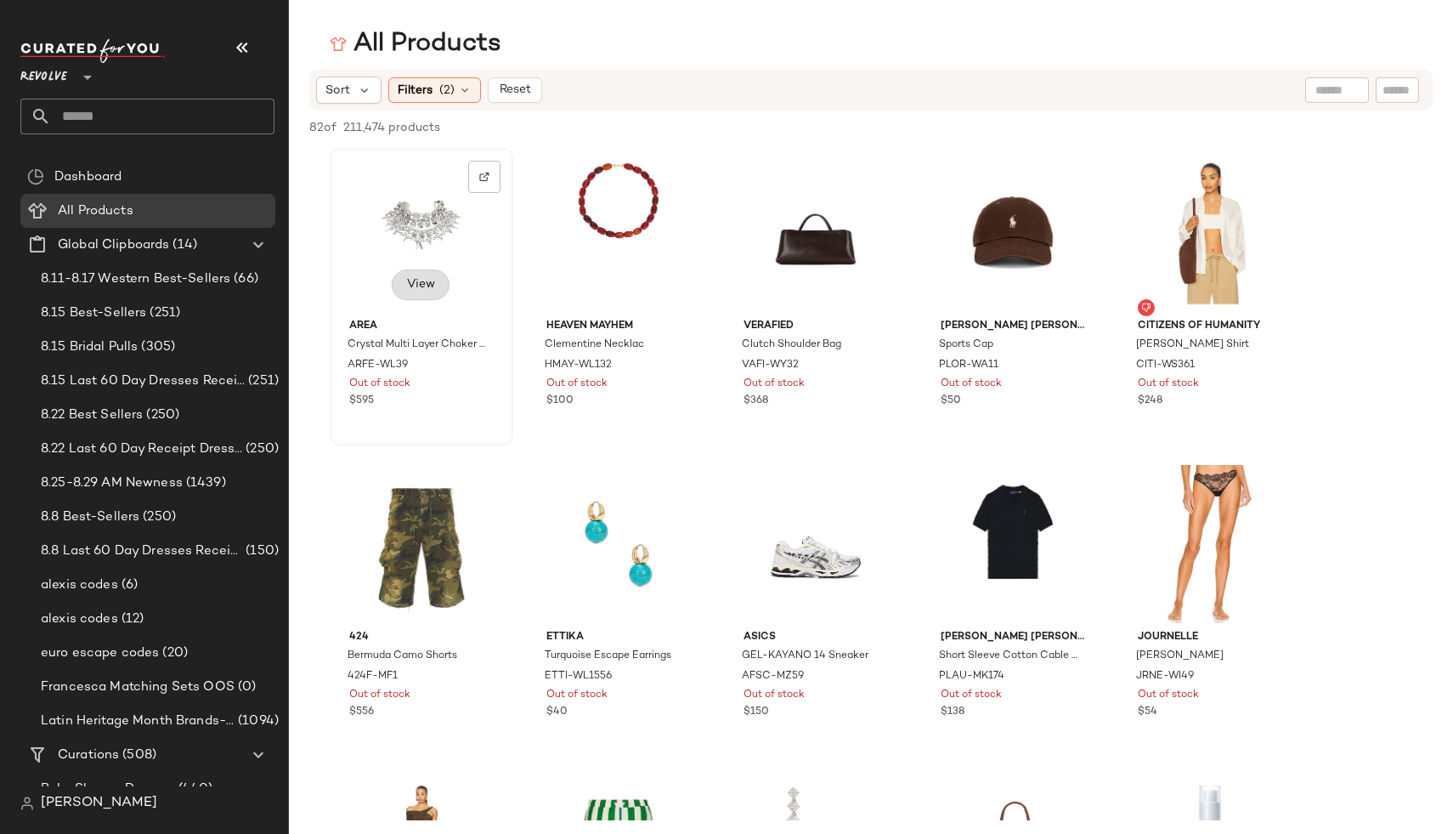
click at [445, 286] on button "View" at bounding box center [421, 284] width 58 height 31
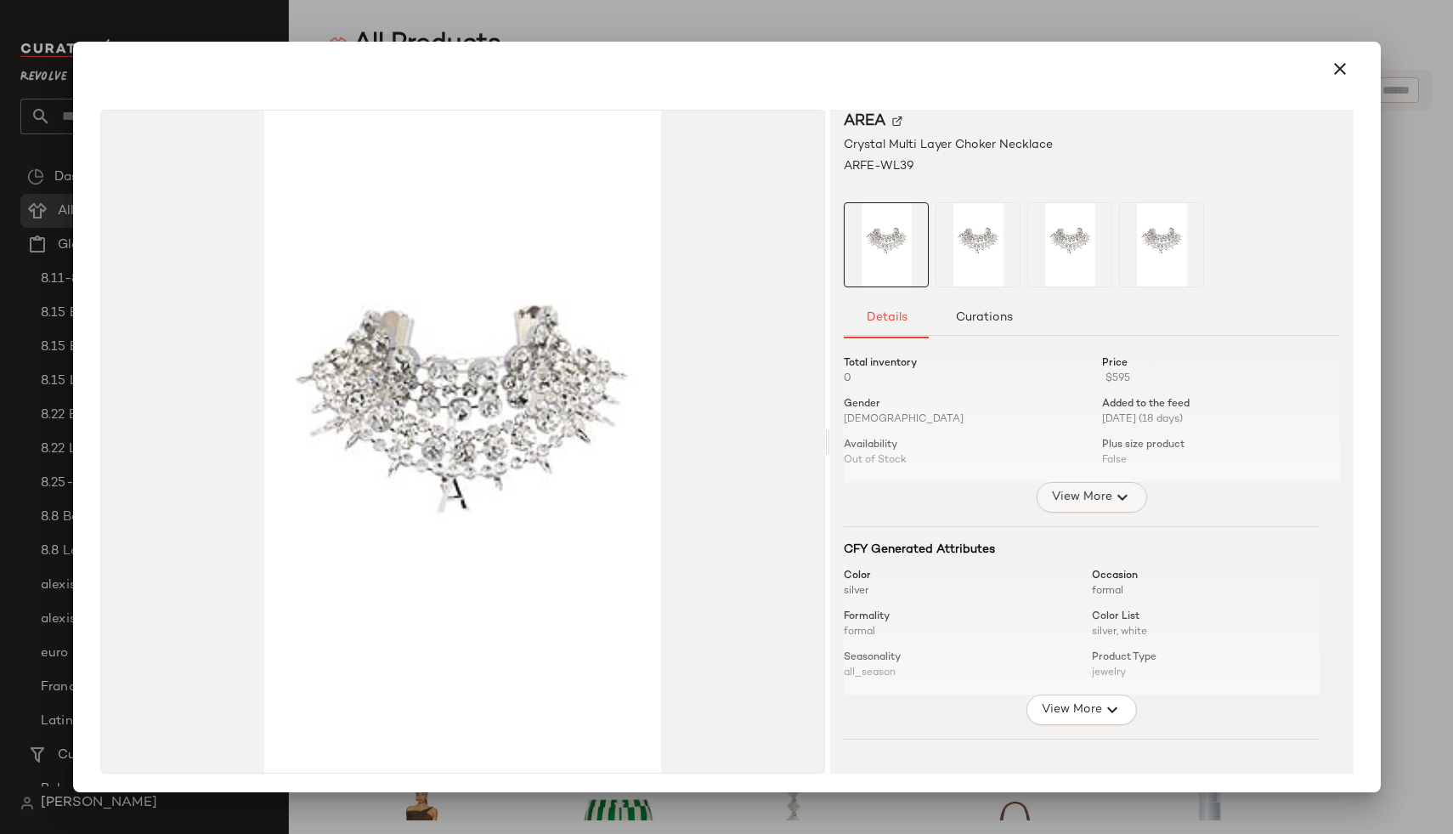
click at [1068, 497] on span "View More" at bounding box center [1081, 497] width 61 height 20
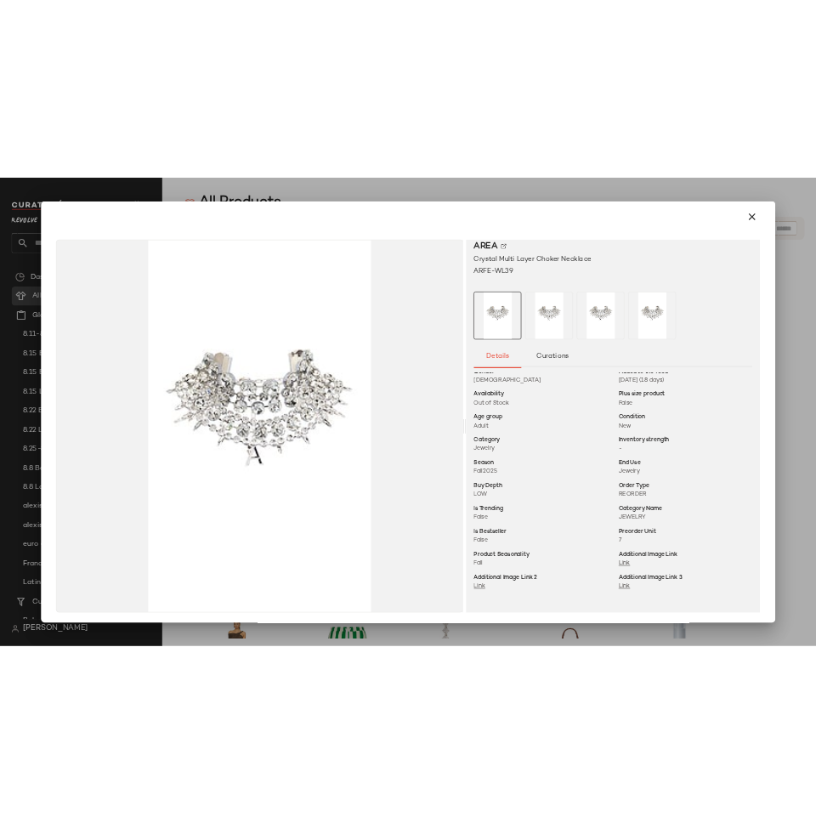
scroll to position [69, 0]
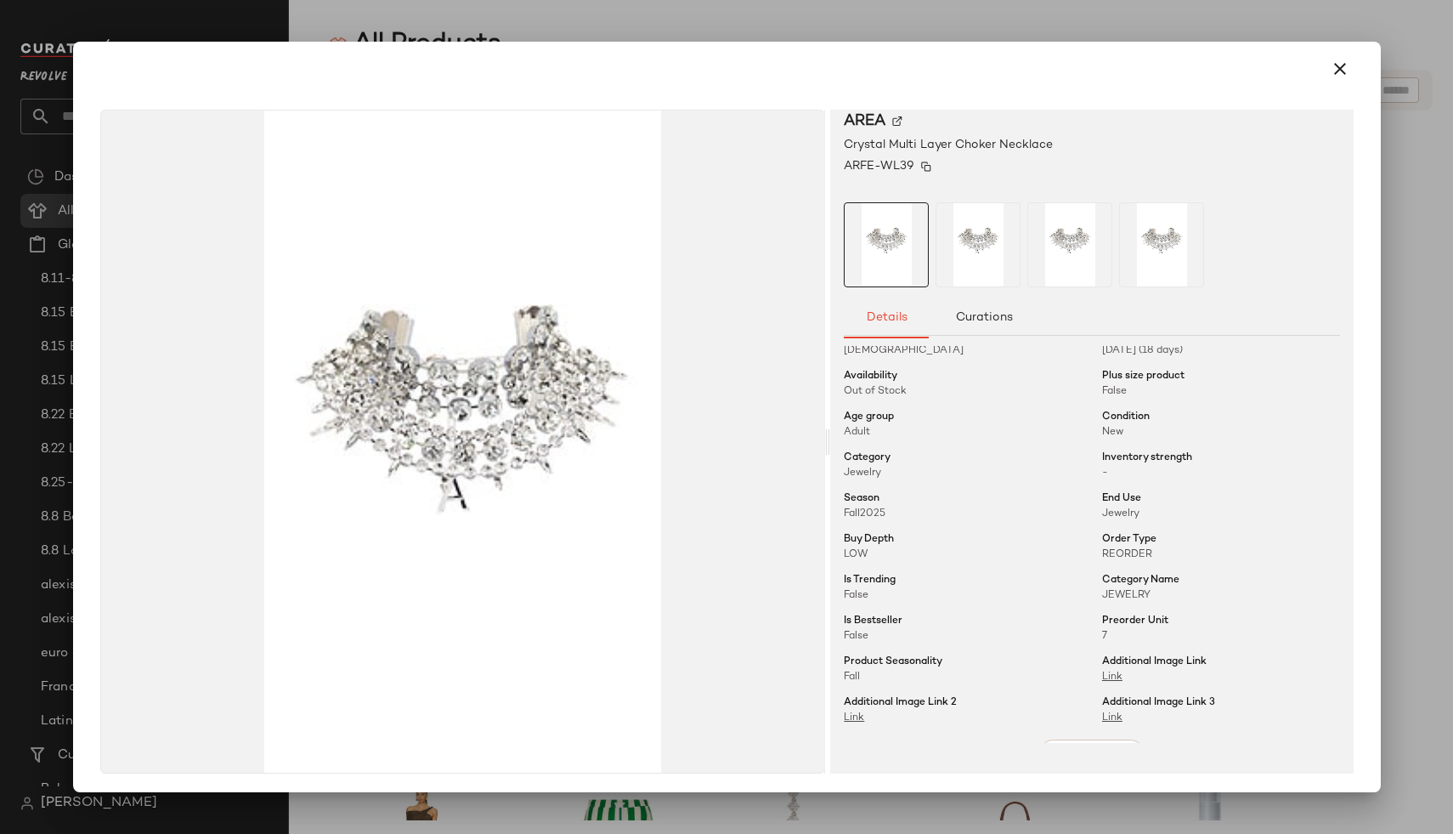
click at [893, 167] on span "ARFE-WL39" at bounding box center [879, 166] width 71 height 18
click at [597, 21] on div at bounding box center [726, 417] width 1453 height 834
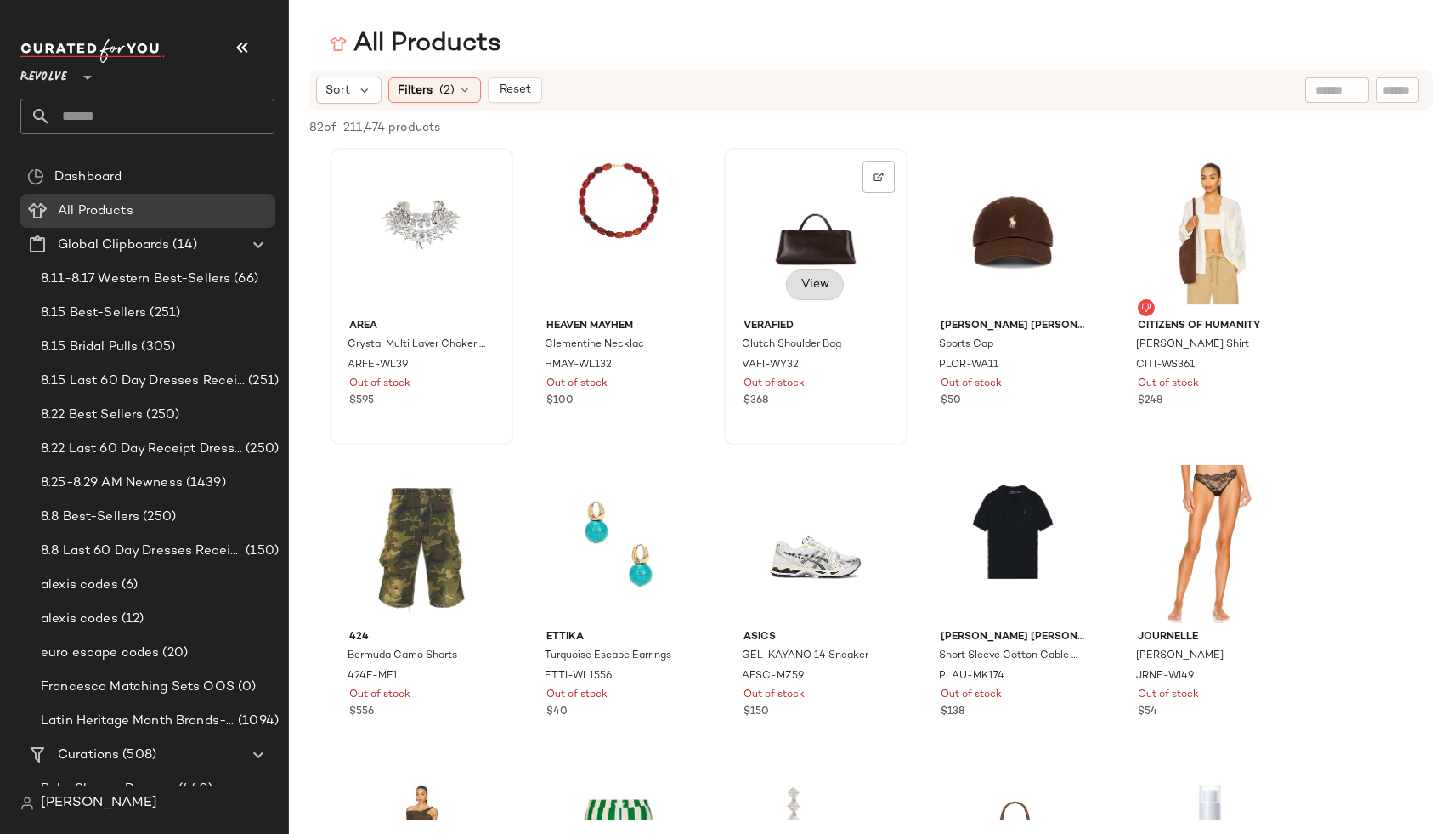
click at [825, 287] on span "View" at bounding box center [815, 285] width 29 height 14
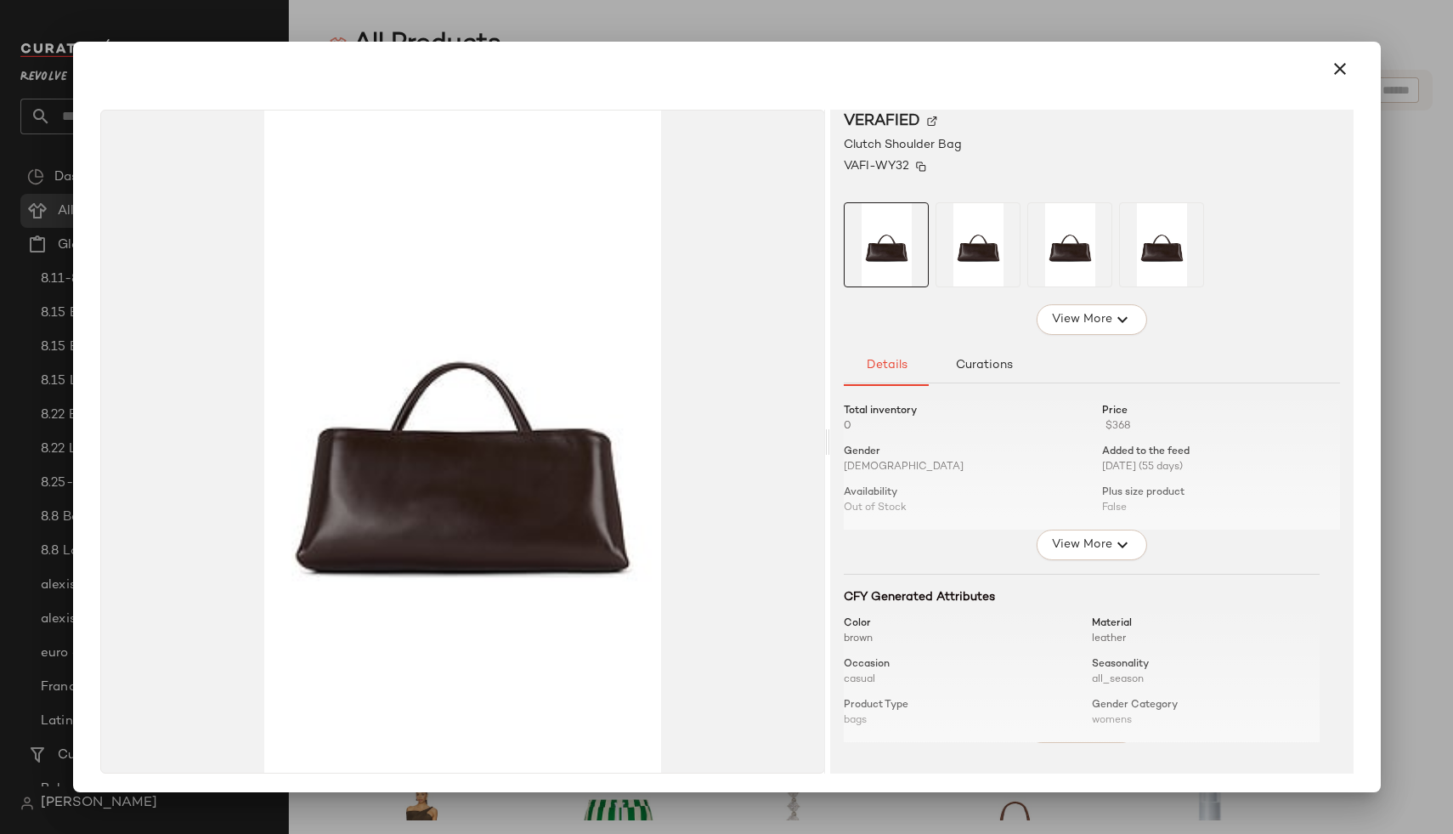
click at [916, 165] on img at bounding box center [921, 166] width 10 height 10
click at [1089, 538] on span "View More" at bounding box center [1081, 545] width 61 height 20
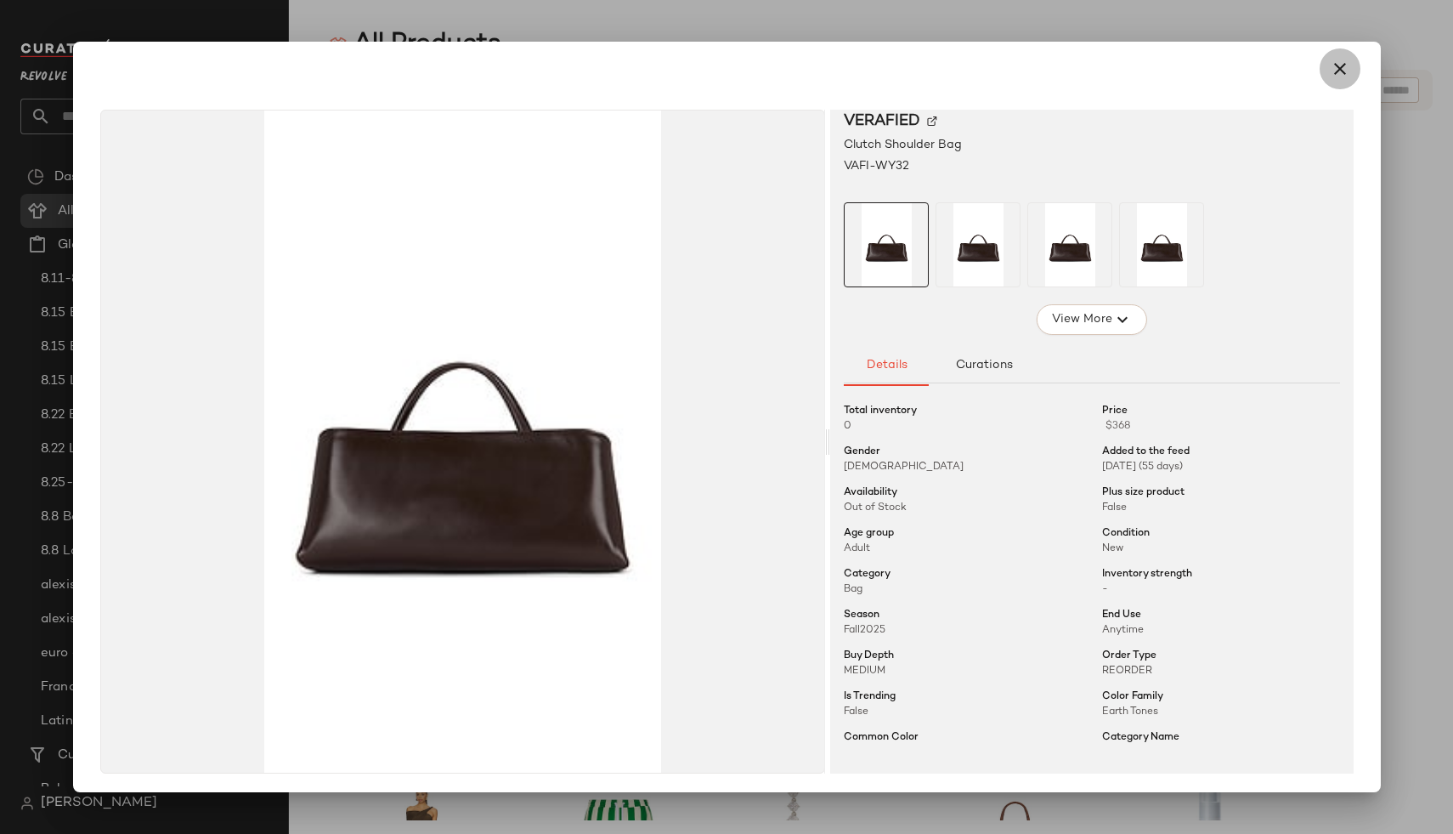
click at [1331, 64] on icon "button" at bounding box center [1340, 69] width 20 height 20
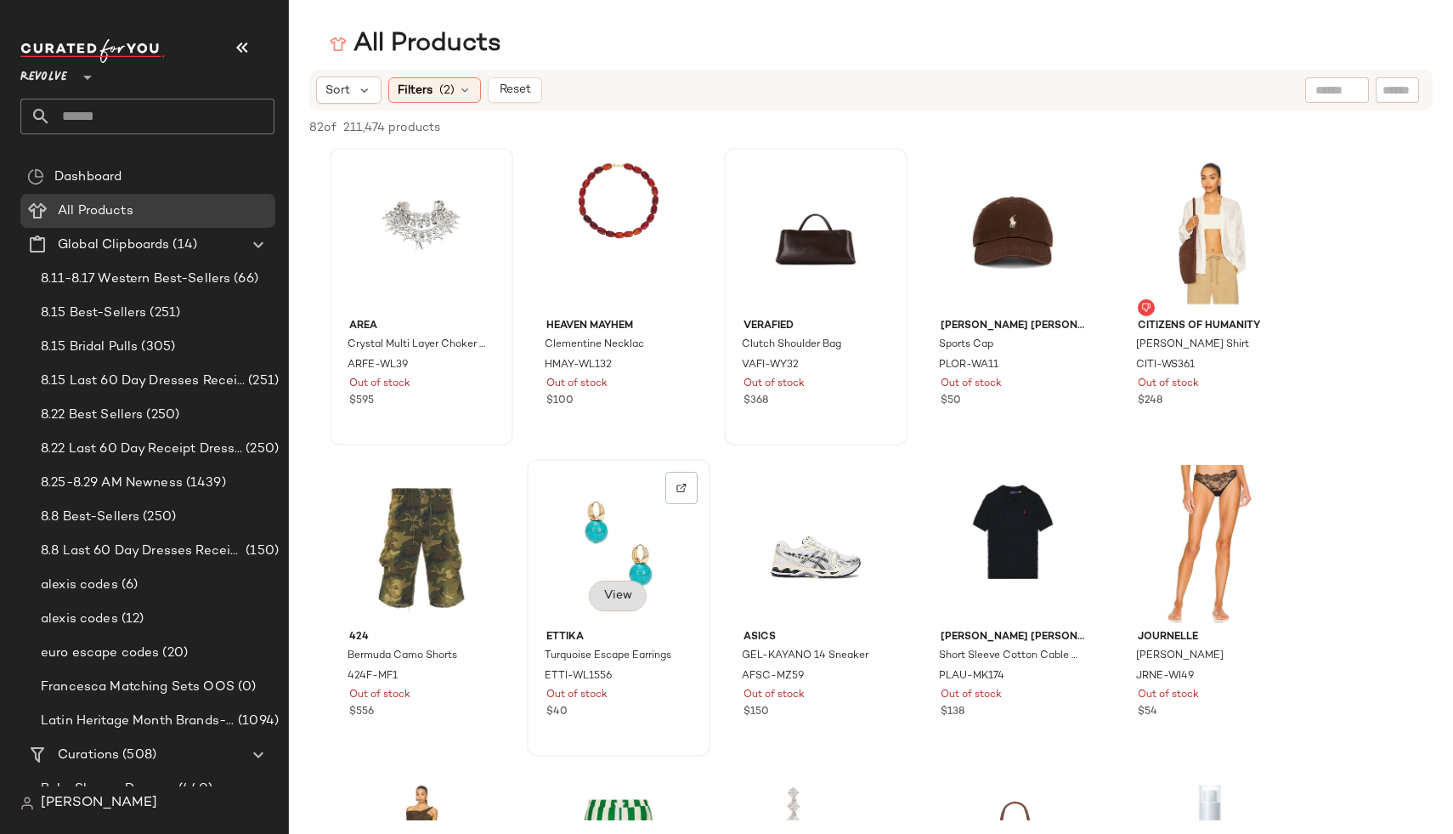
click at [630, 595] on span "View" at bounding box center [617, 596] width 29 height 14
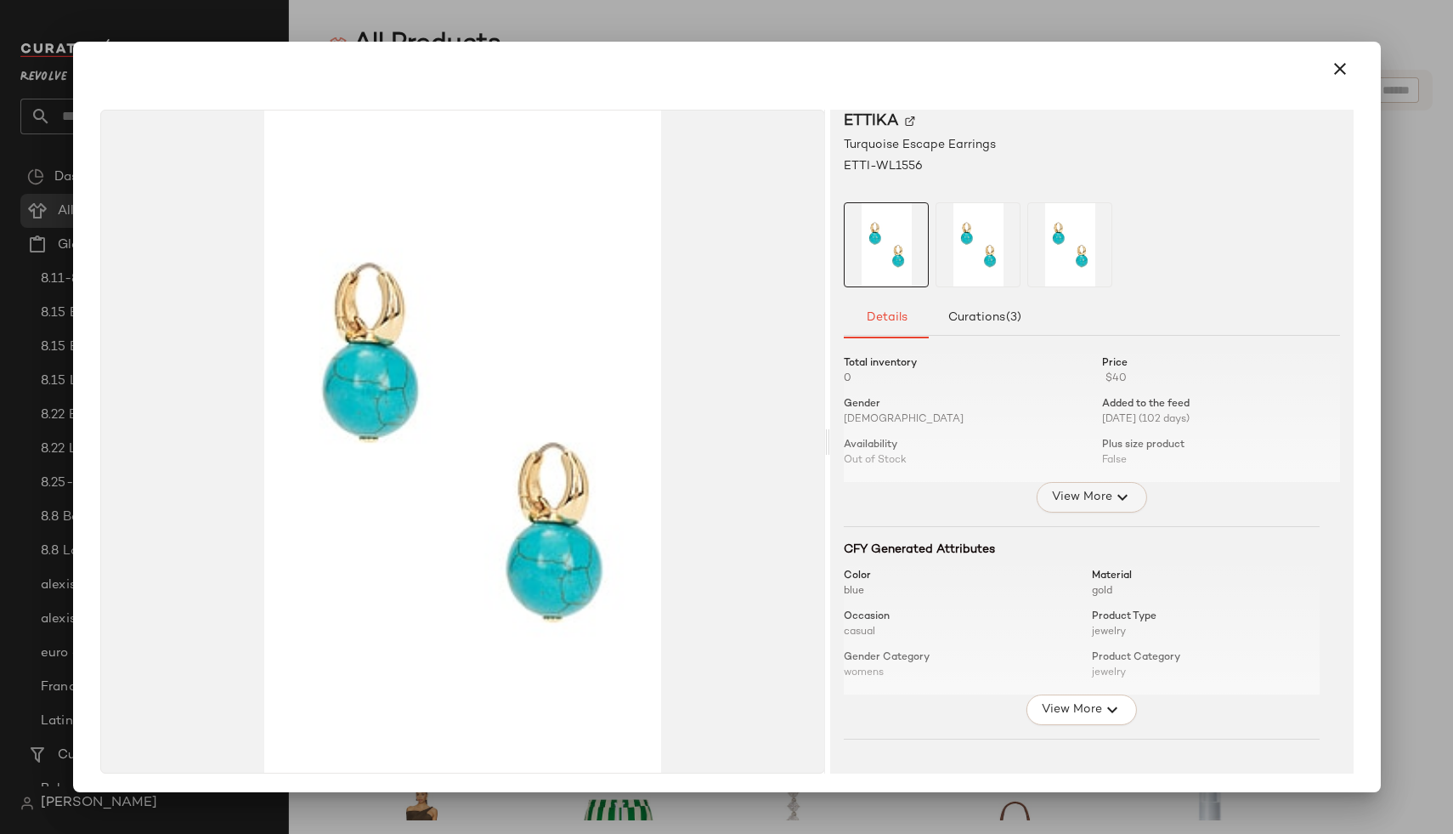
click at [1069, 502] on span "View More" at bounding box center [1081, 497] width 61 height 20
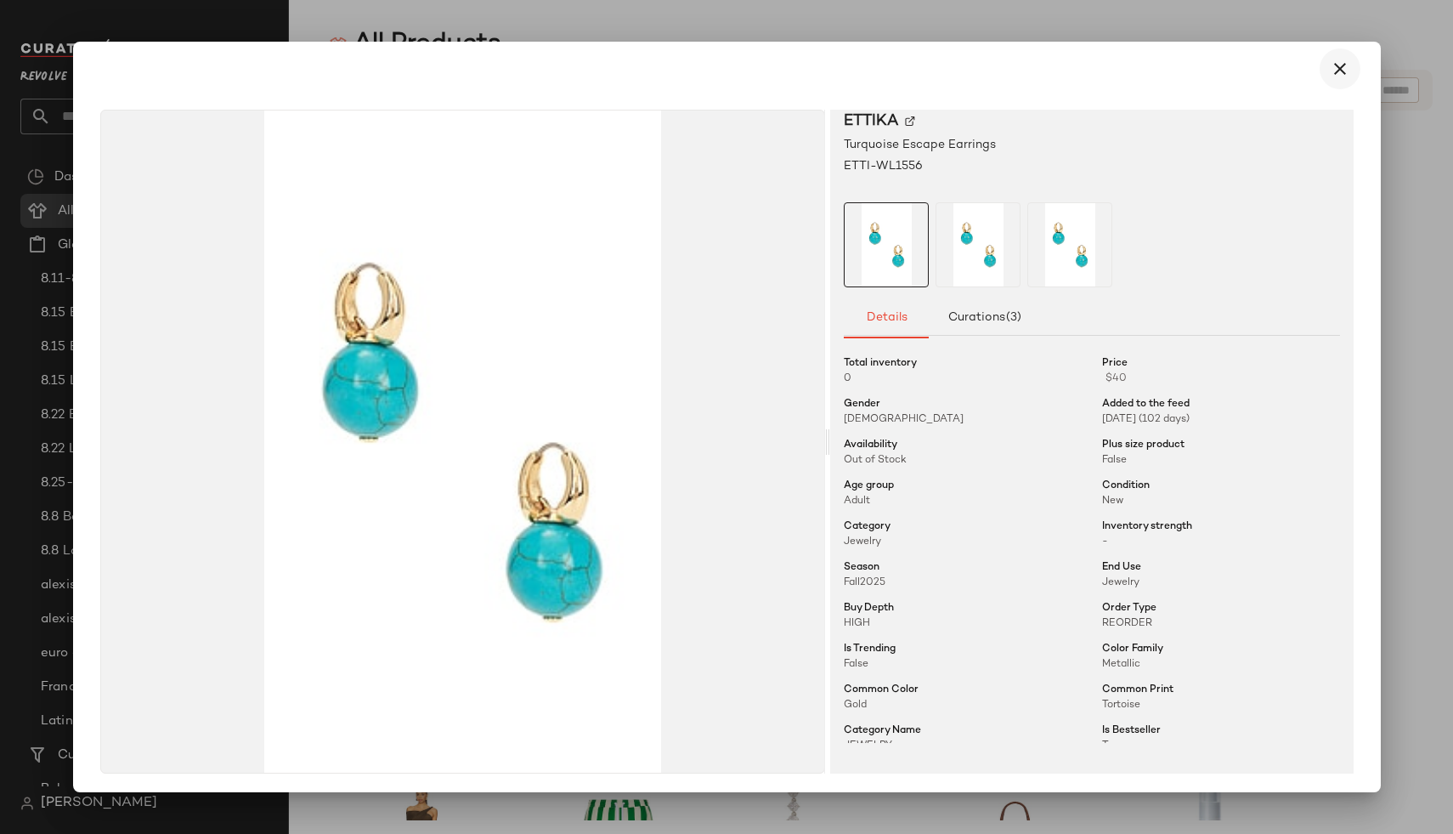
click at [1330, 64] on icon "button" at bounding box center [1340, 69] width 20 height 20
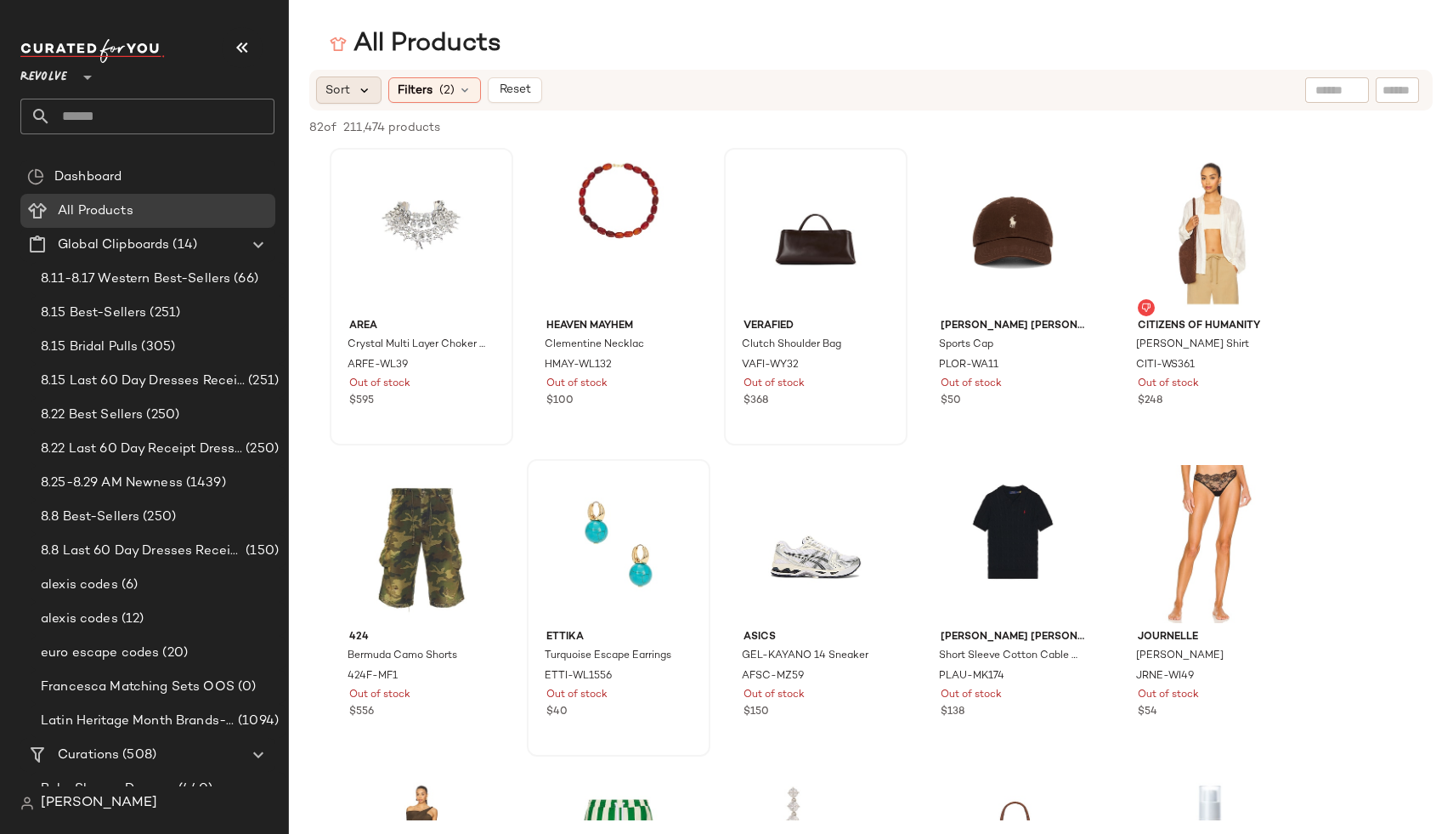
click at [364, 94] on icon at bounding box center [364, 89] width 15 height 15
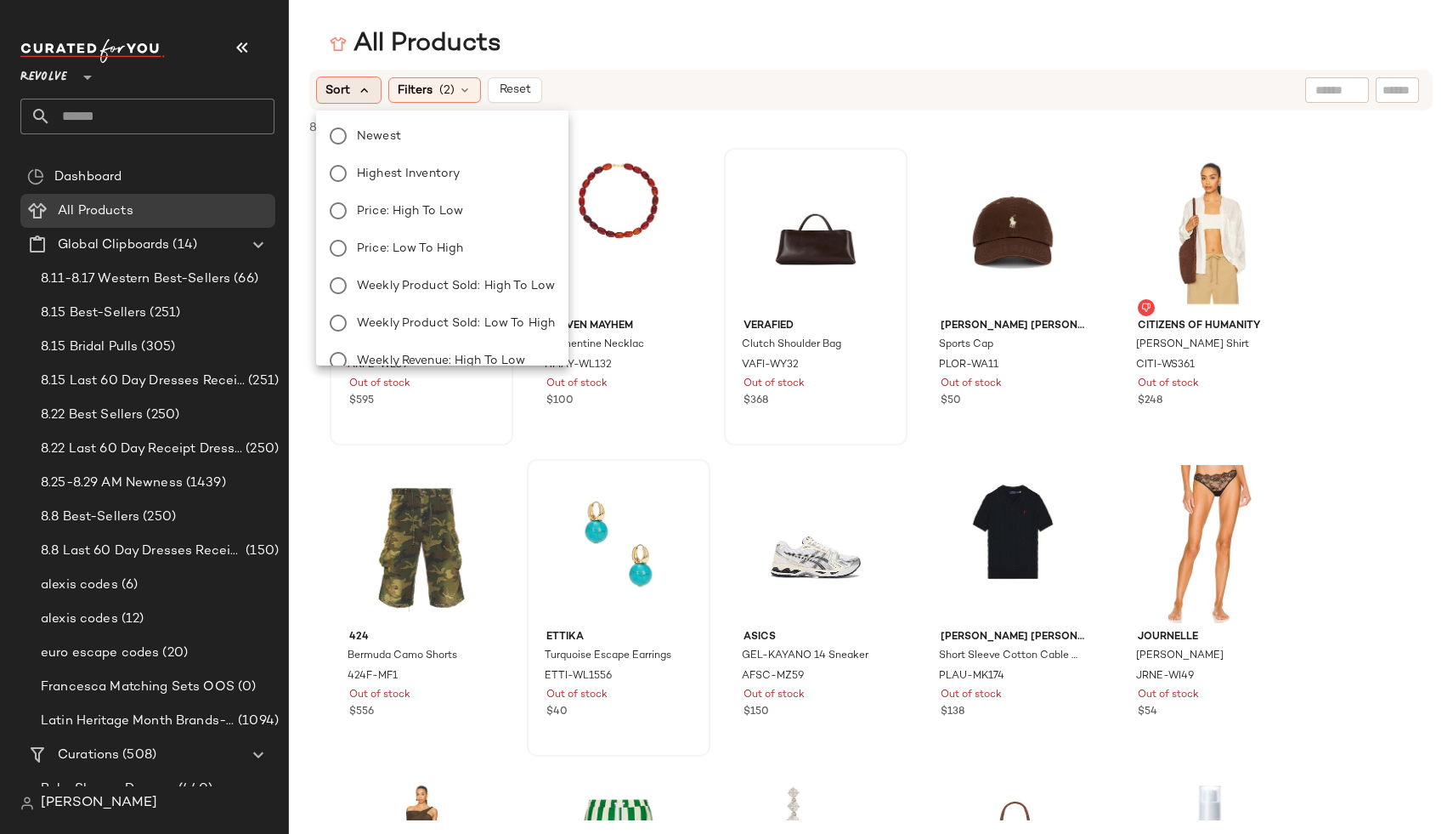
click at [360, 95] on icon at bounding box center [364, 89] width 15 height 15
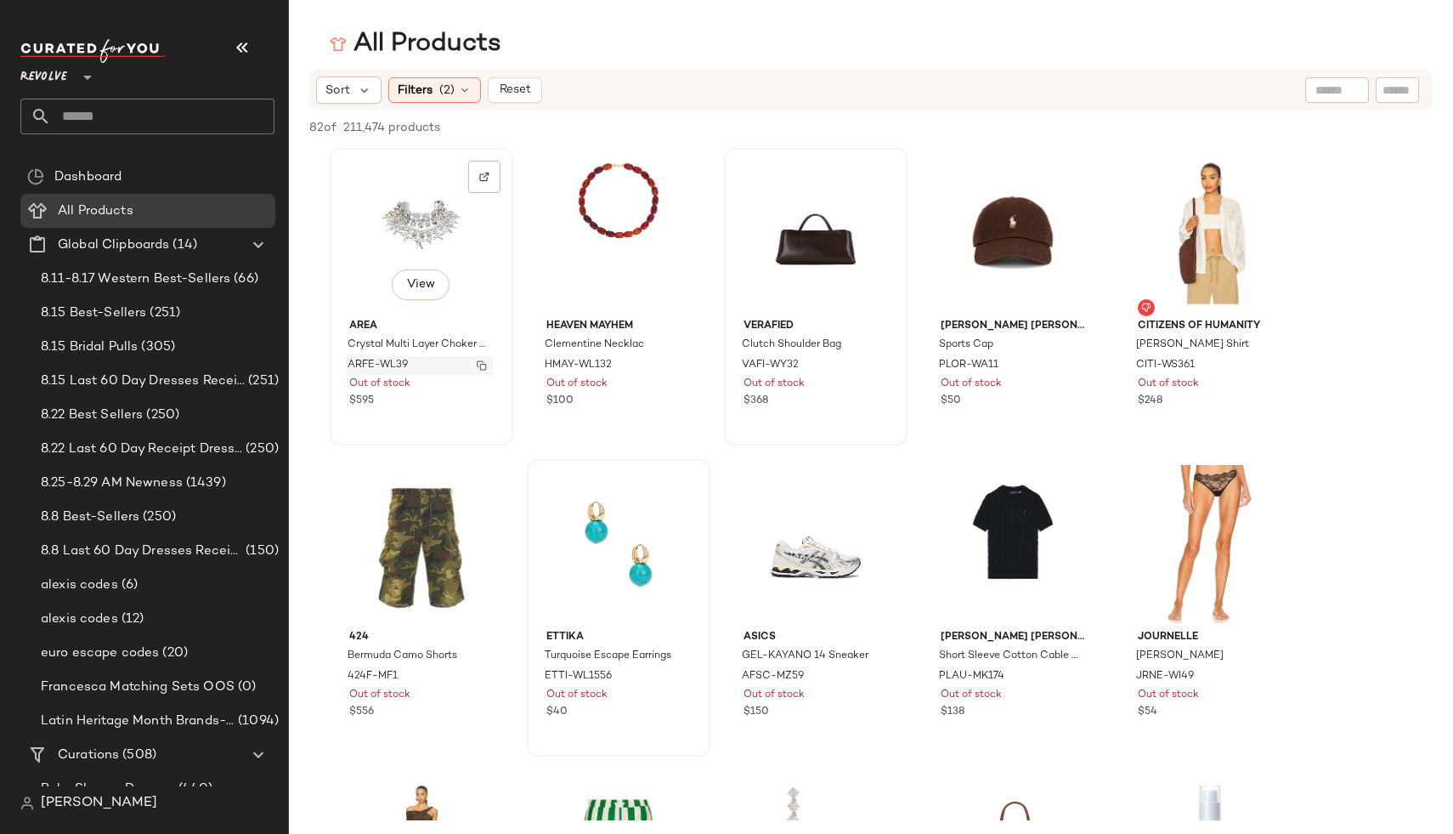
click at [481, 365] on img "button" at bounding box center [482, 365] width 10 height 10
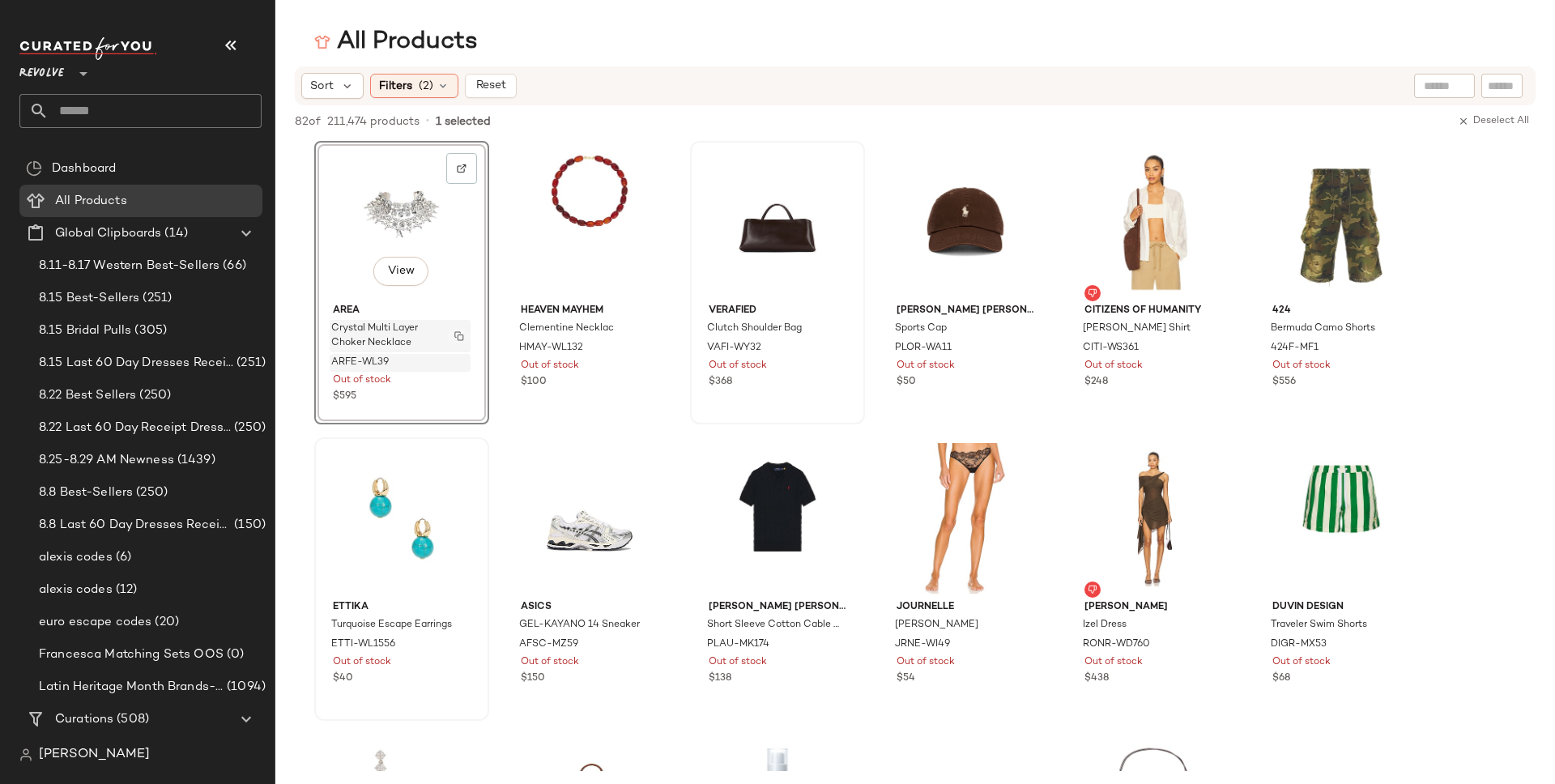
click at [458, 336] on img "button" at bounding box center [459, 336] width 10 height 10
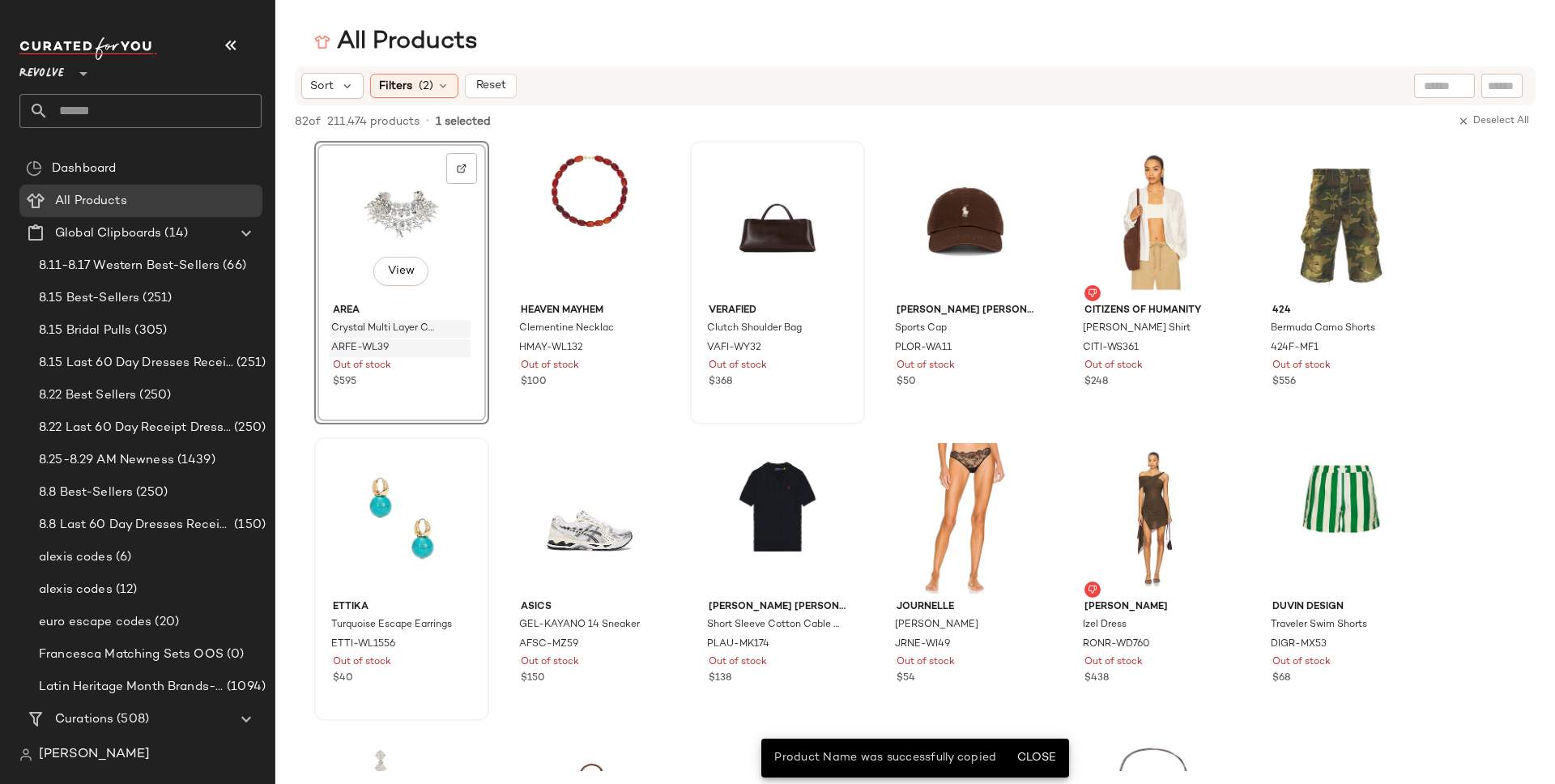
click at [461, 361] on div "View AREA Crystal Multi Layer Choker Necklace ARFE-WL39 Out of stock $595" at bounding box center [402, 282] width 175 height 283
click at [453, 350] on button "button" at bounding box center [459, 348] width 23 height 14
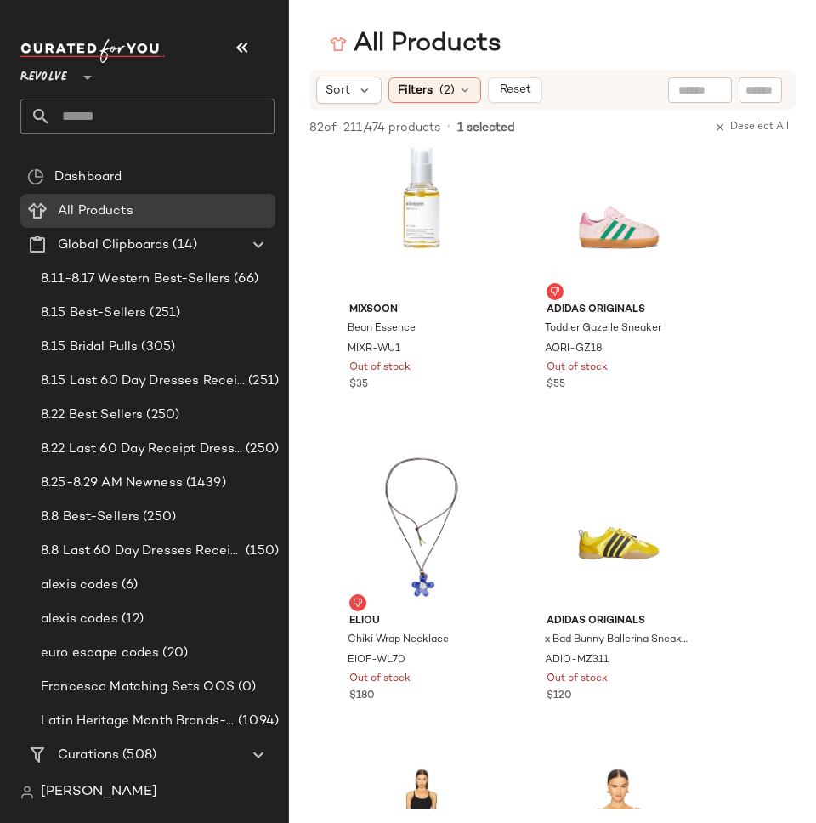
scroll to position [2248, 0]
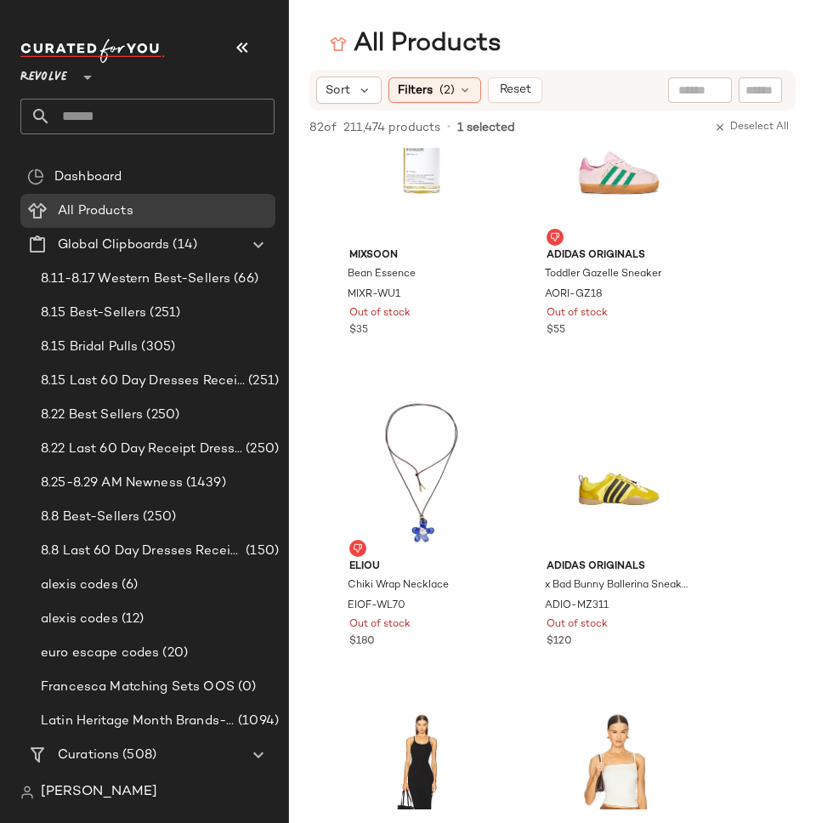
click at [331, 105] on div "Sort Filters (2) Reset" at bounding box center [552, 90] width 486 height 41
click at [331, 94] on span "Sort" at bounding box center [337, 91] width 25 height 18
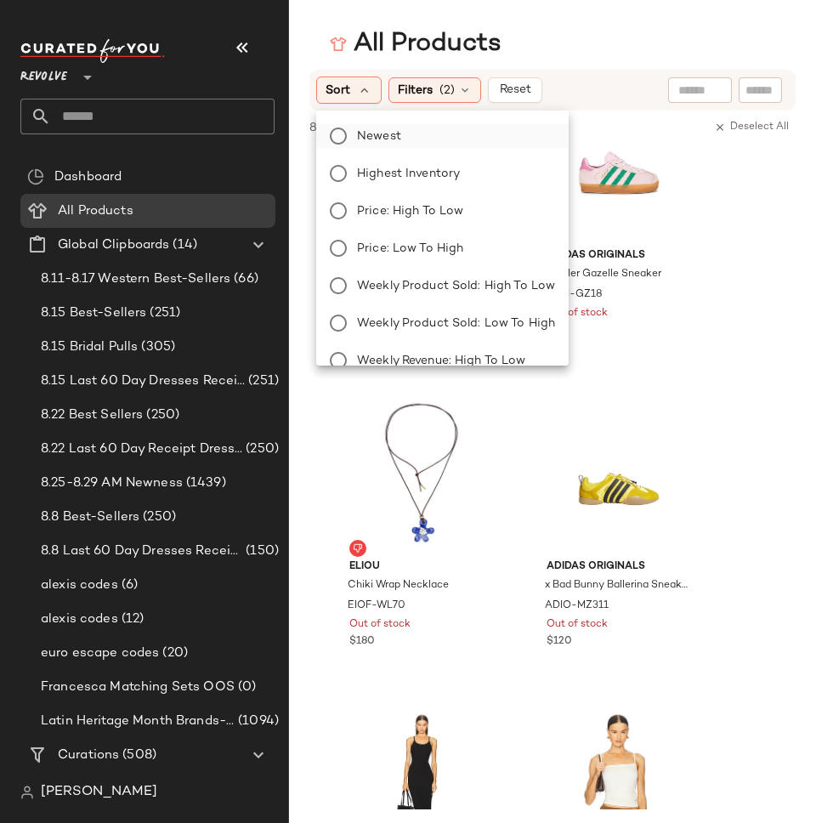
click at [352, 138] on label "Newest" at bounding box center [452, 136] width 205 height 24
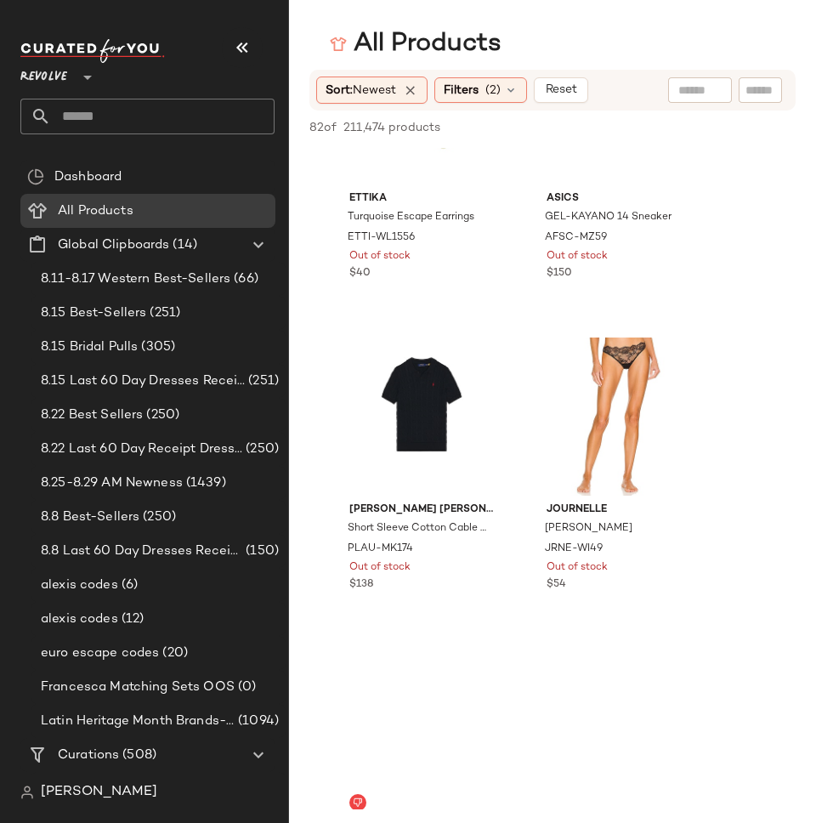
scroll to position [1559, 0]
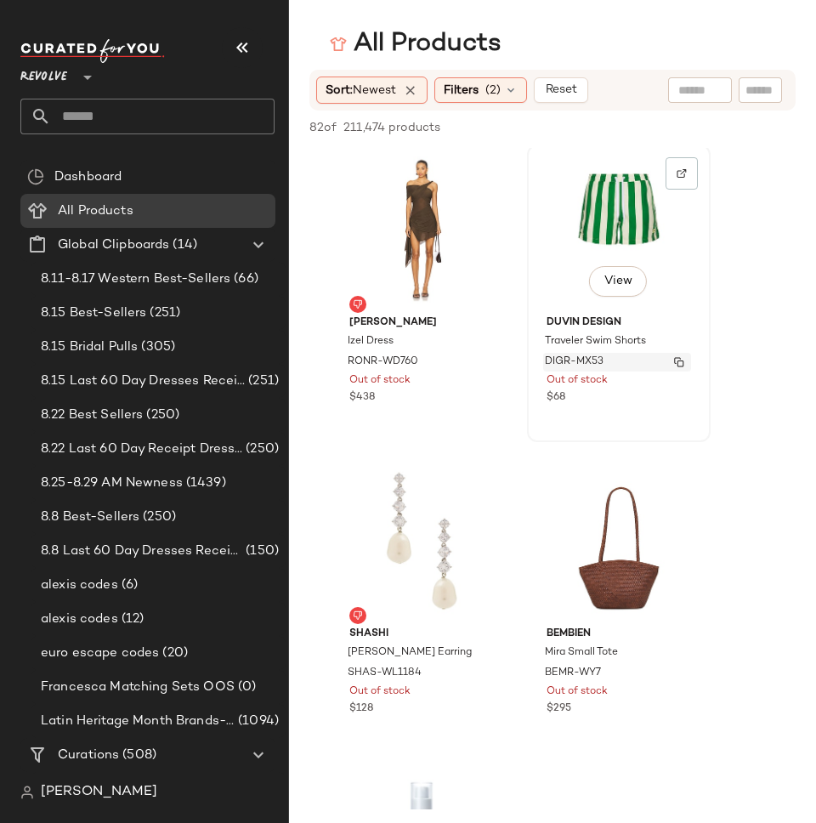
click at [681, 357] on img "button" at bounding box center [679, 362] width 10 height 10
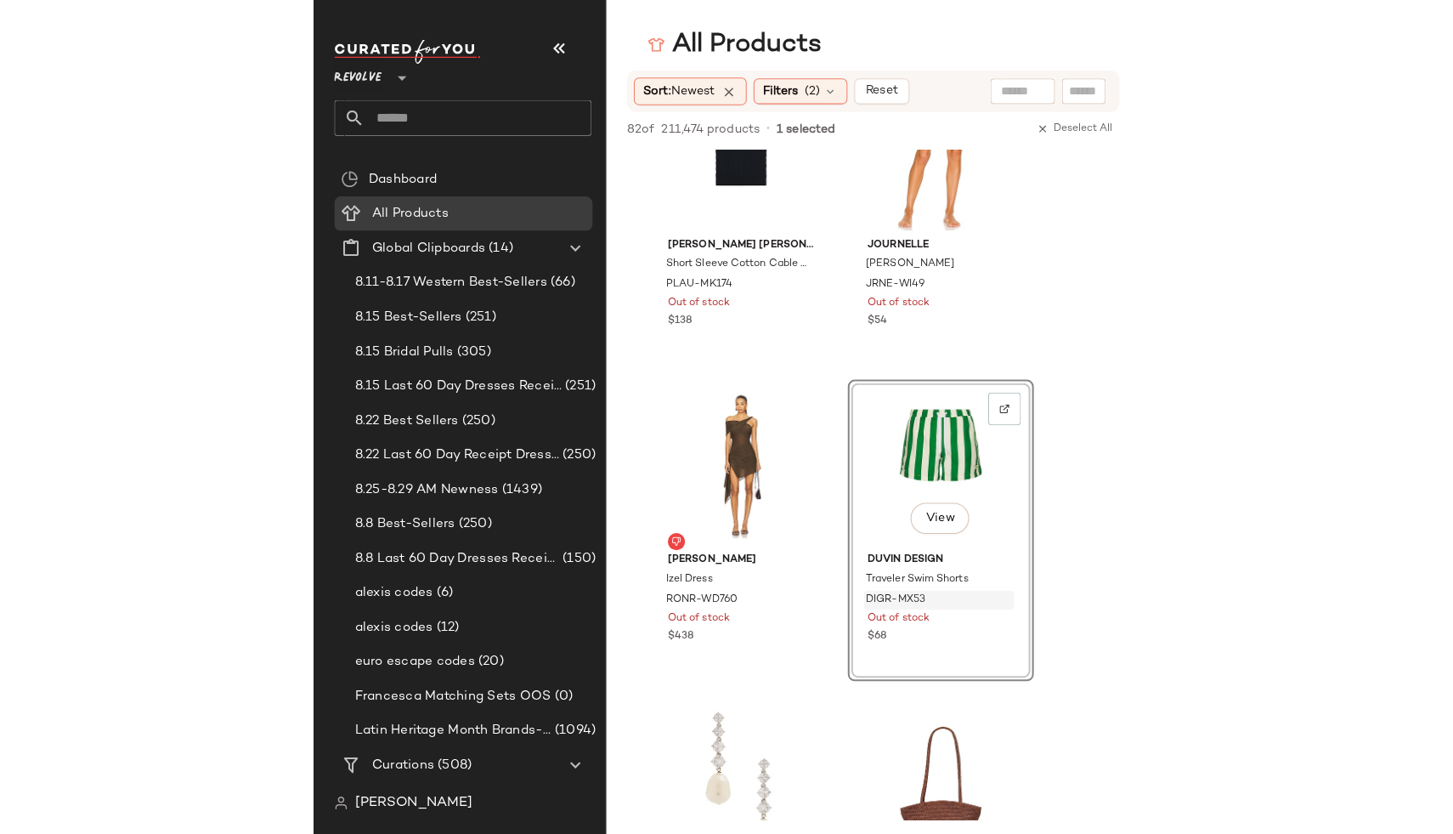
scroll to position [0, 0]
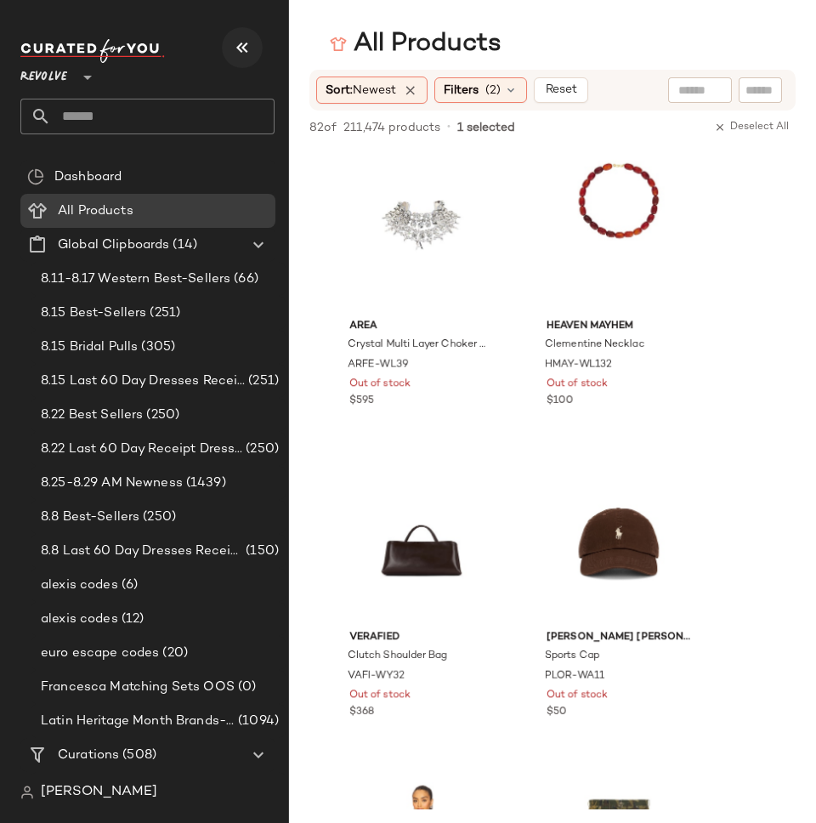
click at [232, 48] on icon "button" at bounding box center [242, 47] width 20 height 20
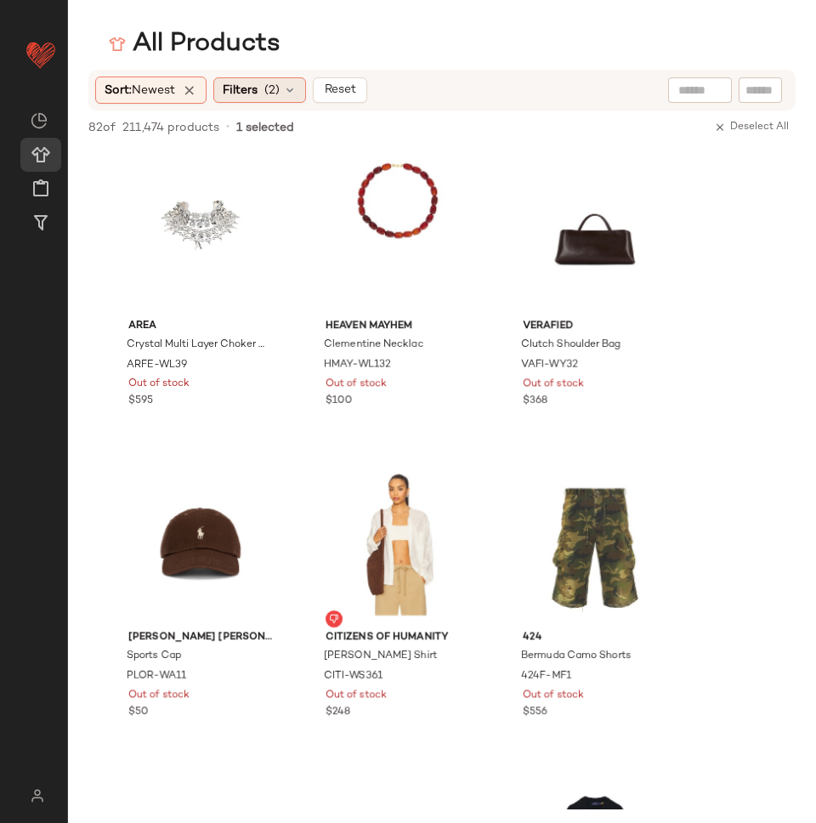
click at [278, 92] on span "(2)" at bounding box center [271, 91] width 15 height 18
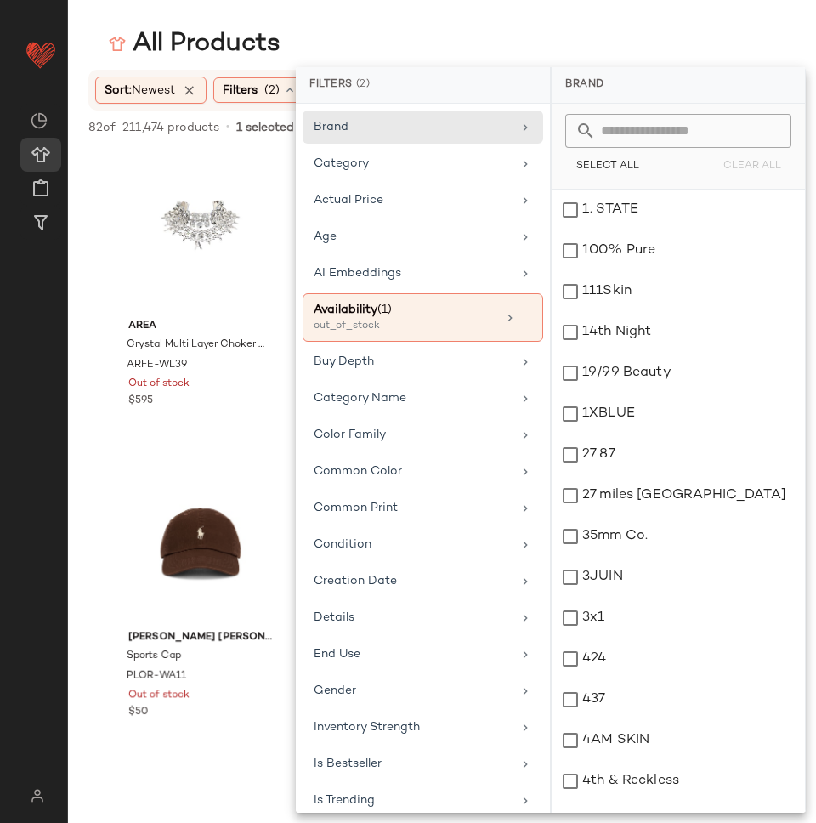
click at [388, 37] on div "All Products" at bounding box center [442, 44] width 748 height 34
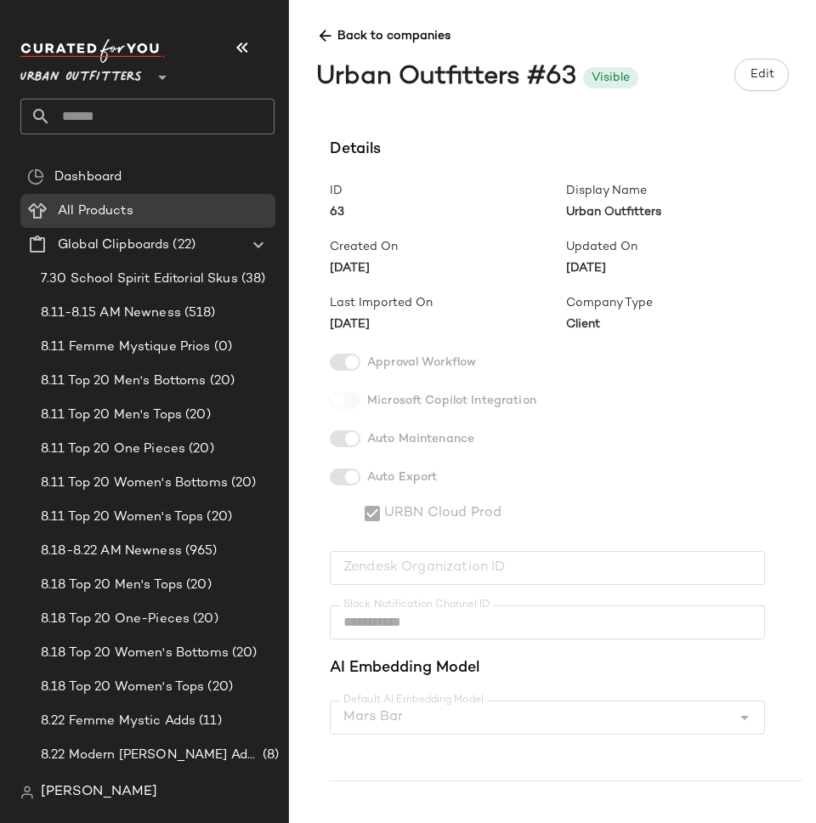
scroll to position [3471, 0]
